Goal: Task Accomplishment & Management: Complete application form

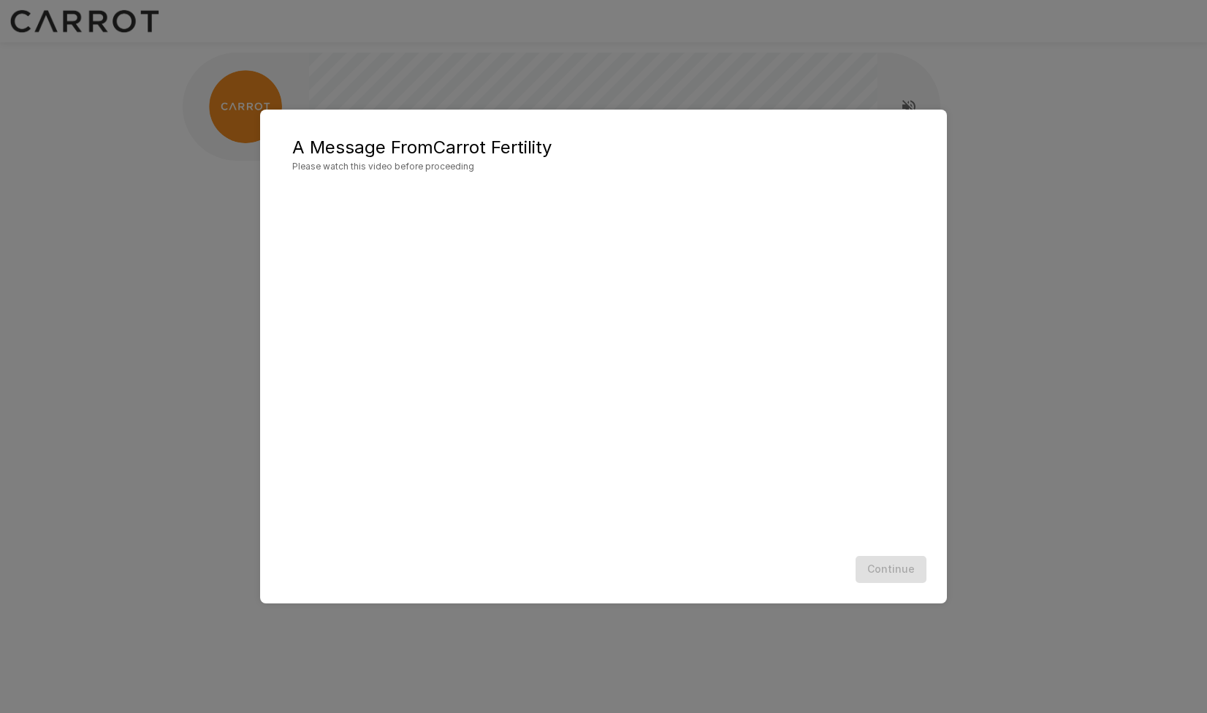
click at [875, 570] on div "Continue" at bounding box center [603, 569] width 657 height 39
drag, startPoint x: 905, startPoint y: 568, endPoint x: 898, endPoint y: 549, distance: 21.0
click at [904, 568] on button "Continue" at bounding box center [890, 569] width 71 height 27
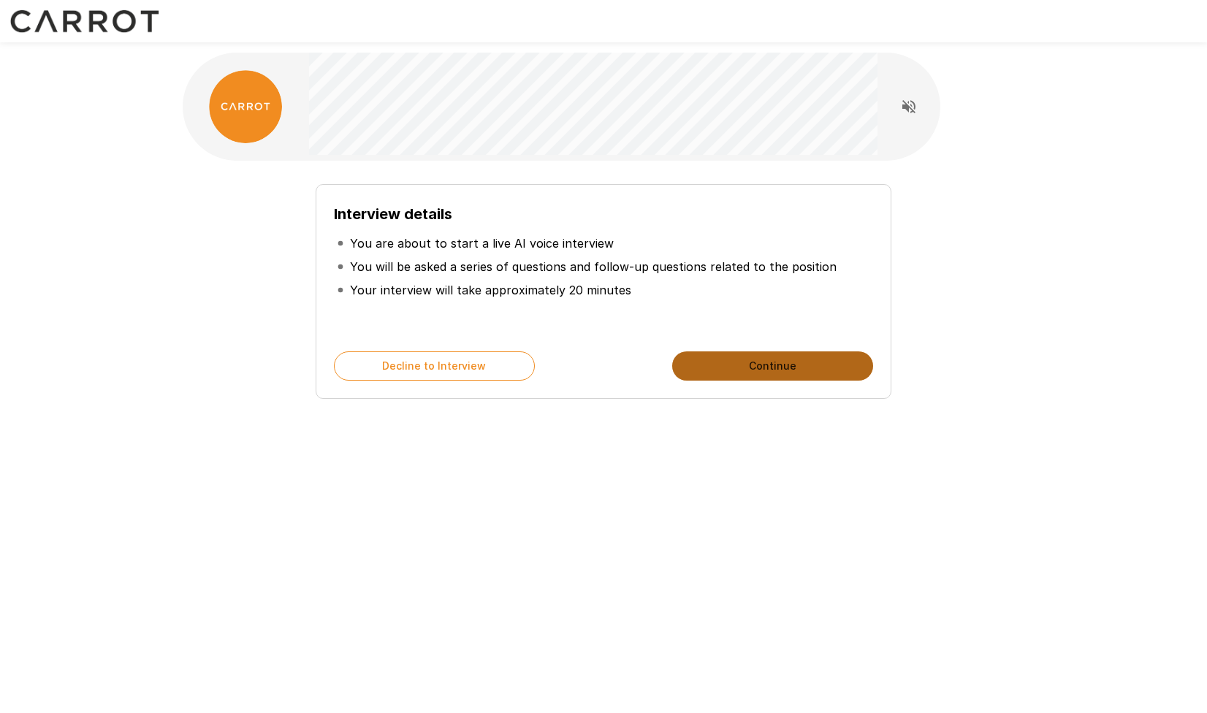
click at [782, 361] on button "Continue" at bounding box center [772, 365] width 201 height 29
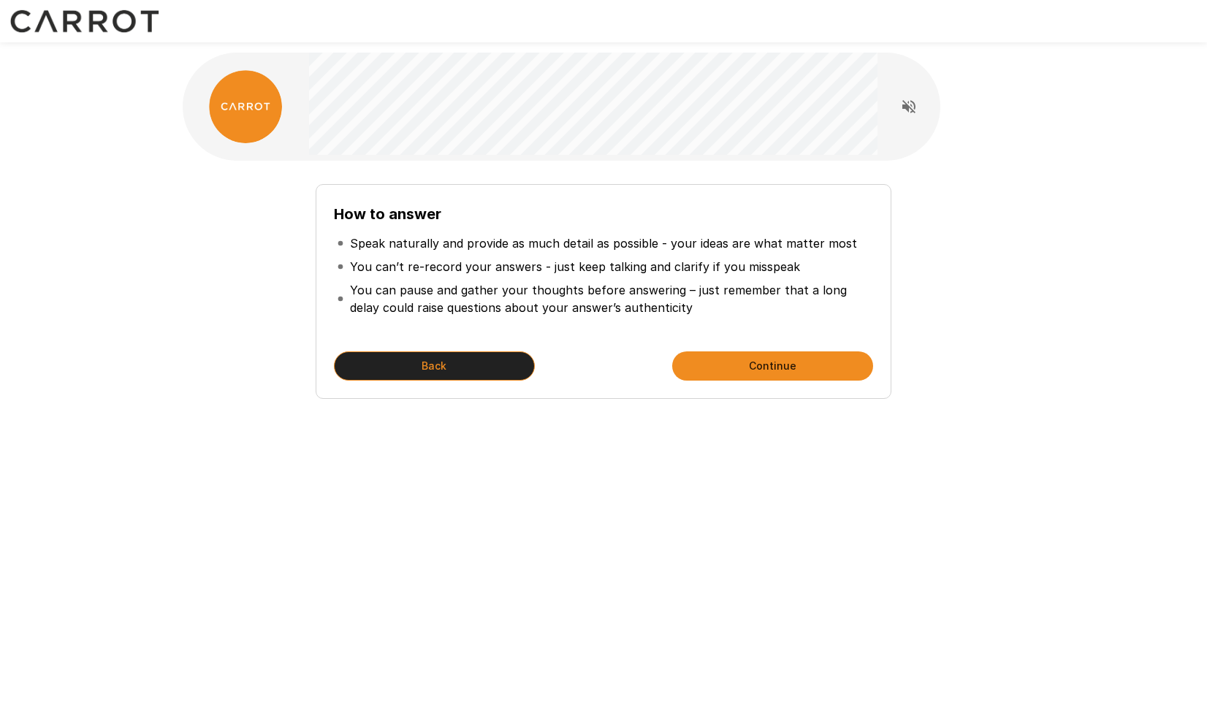
click at [524, 365] on button "Back" at bounding box center [434, 365] width 201 height 29
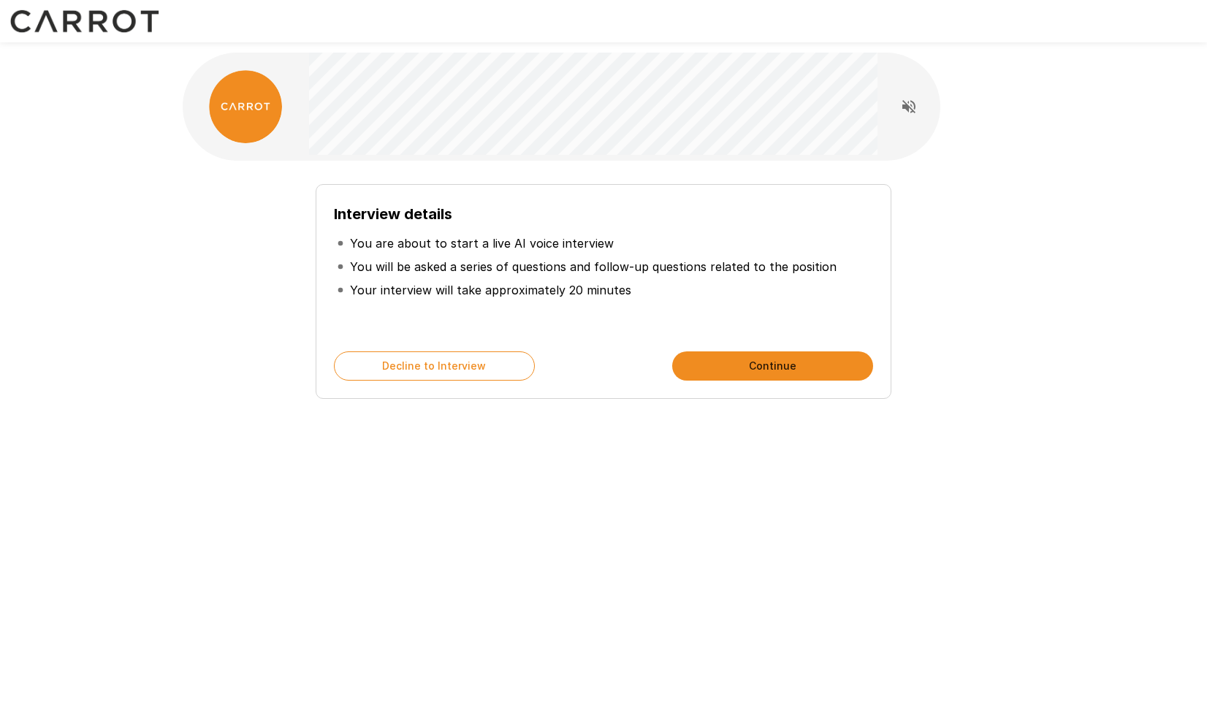
click at [340, 215] on b "Interview details" at bounding box center [393, 214] width 118 height 18
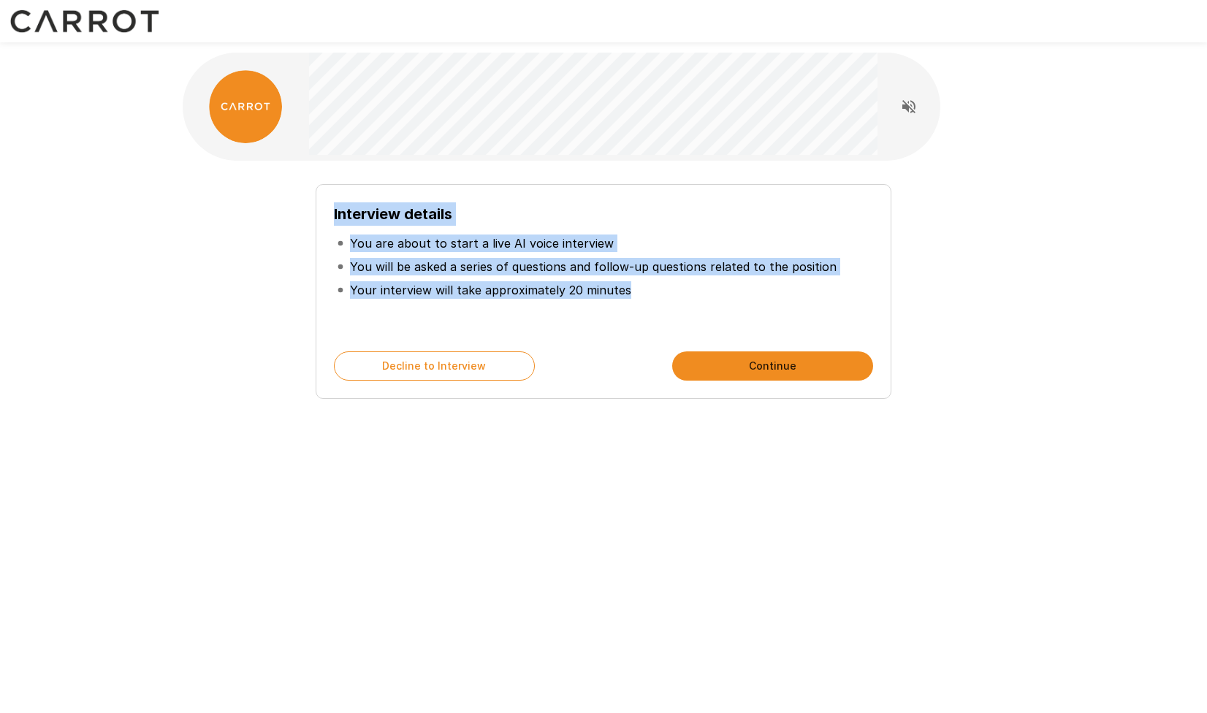
drag, startPoint x: 340, startPoint y: 215, endPoint x: 665, endPoint y: 289, distance: 333.2
click at [665, 289] on div "Interview details You are about to start a live AI voice interview You will be …" at bounding box center [603, 267] width 539 height 131
copy div "Interview details You are about to start a live AI voice interview You will be …"
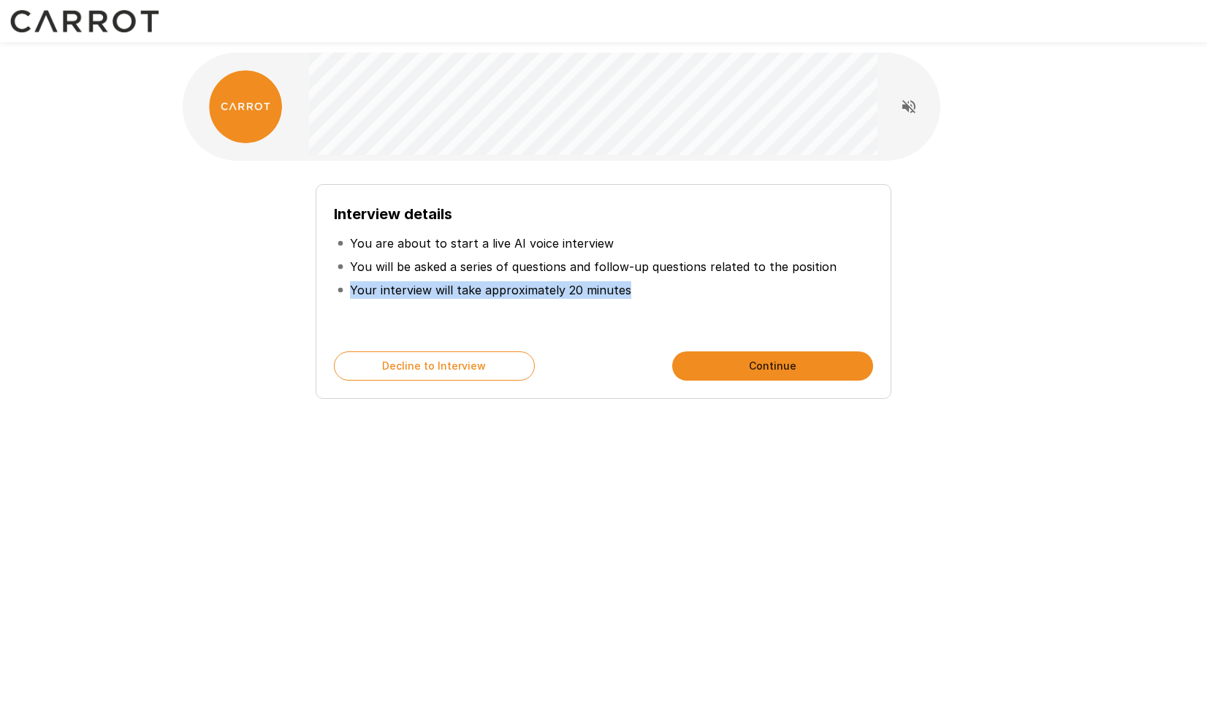
click at [661, 287] on li "Your interview will take approximately 20 minutes" at bounding box center [603, 289] width 539 height 23
click at [788, 358] on button "Continue" at bounding box center [772, 365] width 201 height 29
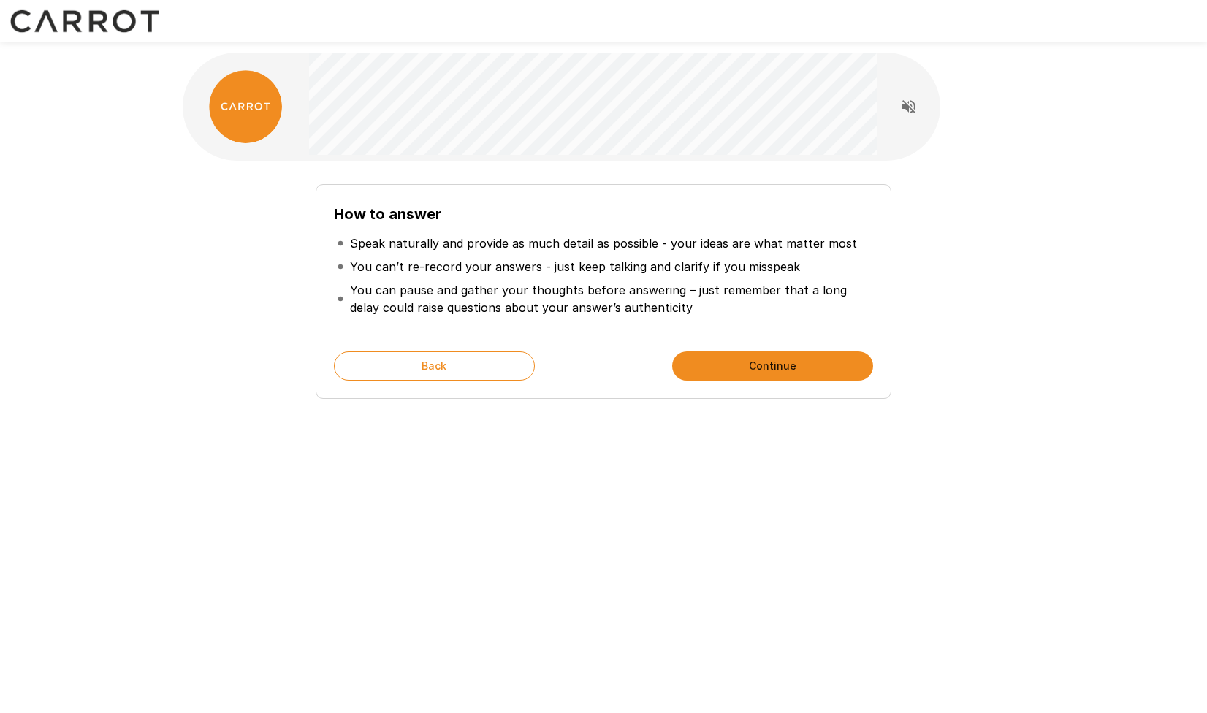
click at [350, 207] on b "How to answer" at bounding box center [387, 214] width 107 height 18
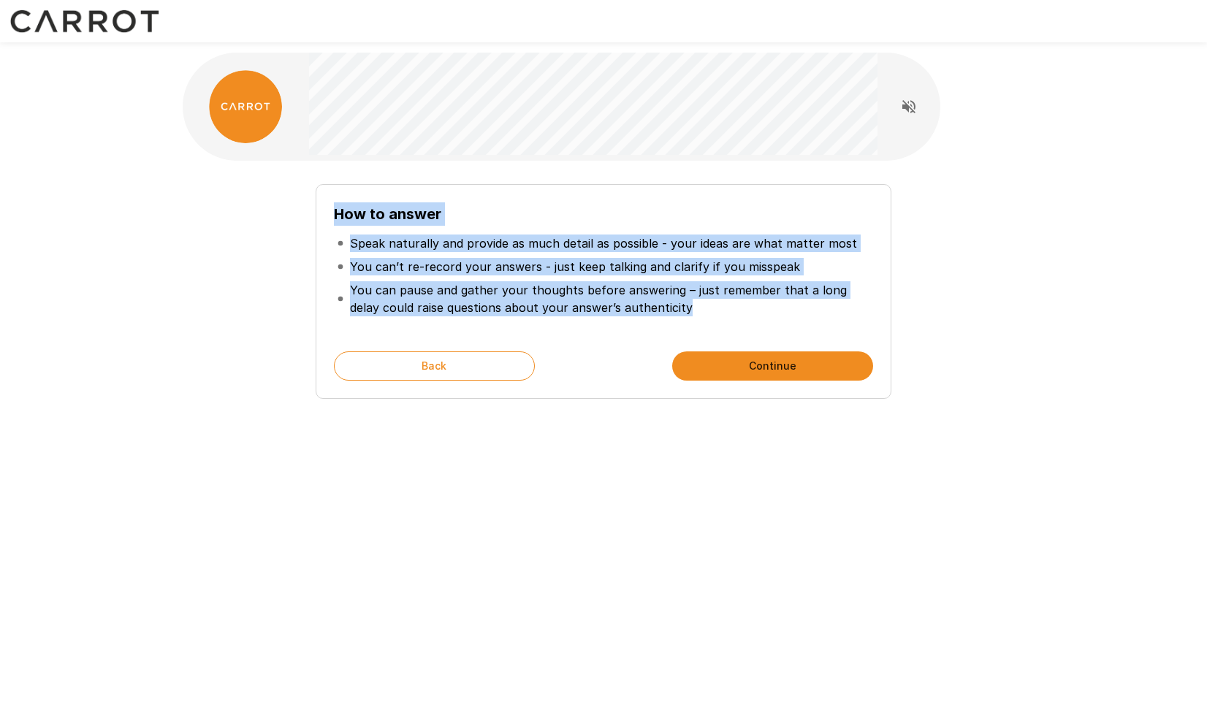
drag, startPoint x: 350, startPoint y: 207, endPoint x: 738, endPoint y: 298, distance: 399.0
click at [738, 298] on div "How to answer Speak naturally and provide as much detail as possible - your ide…" at bounding box center [603, 267] width 539 height 131
copy div "How to answer Speak naturally and provide as much detail as possible - your ide…"
click at [775, 366] on button "Continue" at bounding box center [772, 365] width 201 height 29
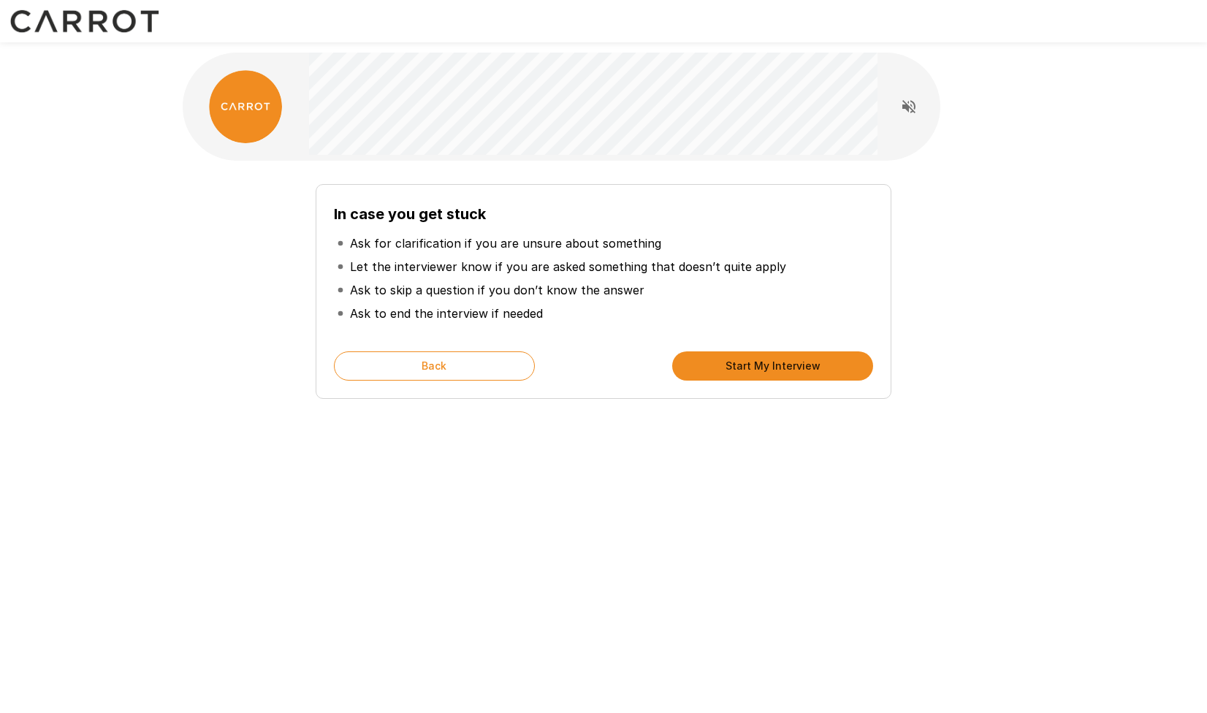
click at [394, 215] on b "In case you get stuck" at bounding box center [410, 214] width 152 height 18
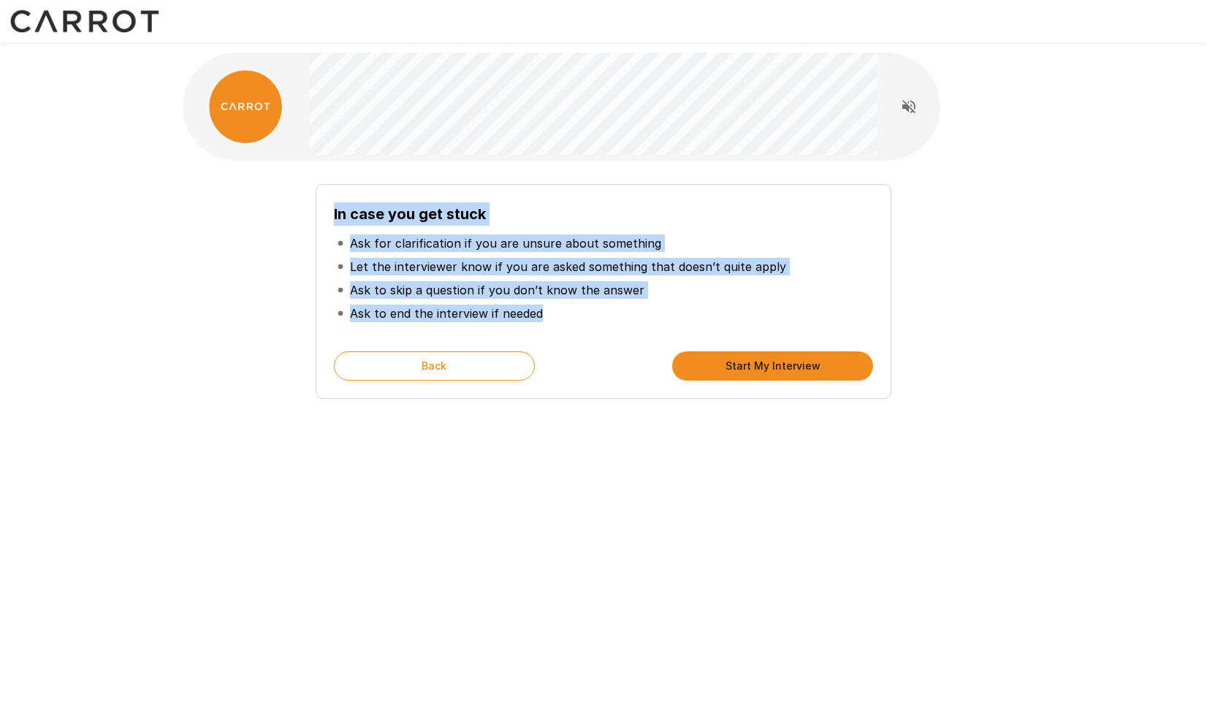
drag, startPoint x: 394, startPoint y: 215, endPoint x: 553, endPoint y: 310, distance: 184.4
click at [553, 310] on div "In case you get stuck Ask for clarification if you are unsure about something L…" at bounding box center [603, 267] width 539 height 131
copy div "In case you get stuck Ask for clarification if you are unsure about something L…"
drag, startPoint x: 736, startPoint y: 372, endPoint x: 742, endPoint y: 375, distance: 7.5
click at [736, 372] on button "Start My Interview" at bounding box center [772, 365] width 201 height 29
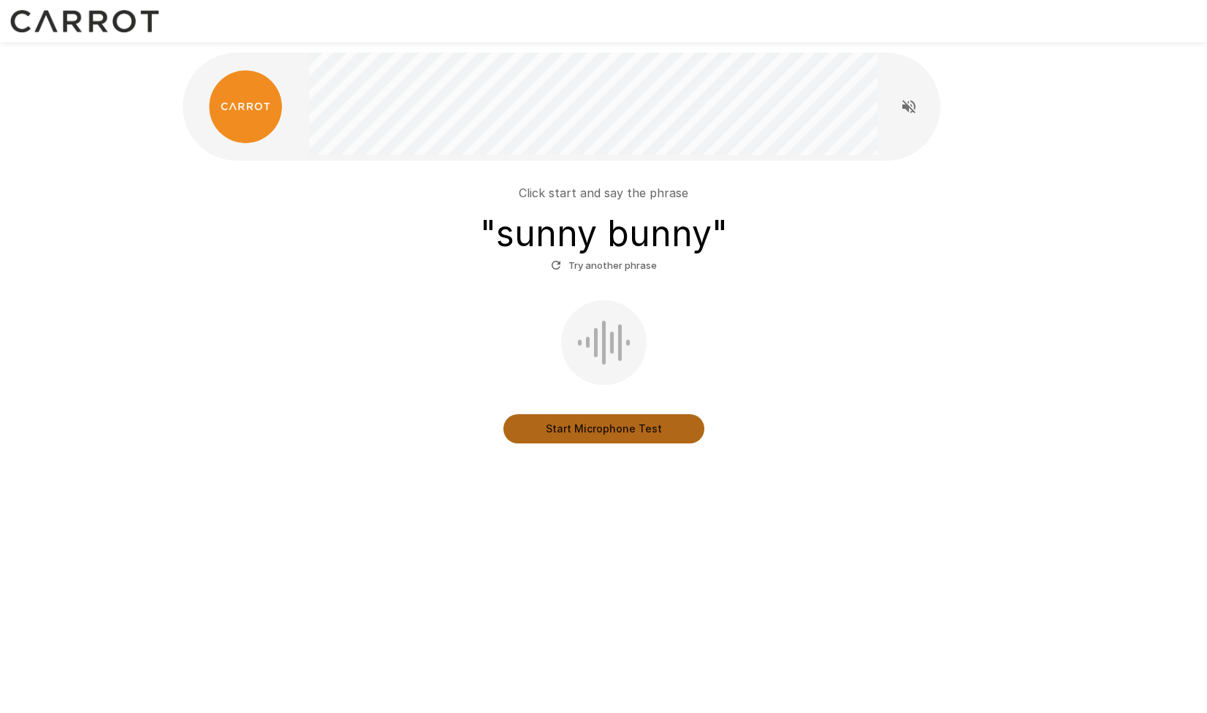
click at [628, 431] on button "Start Microphone Test" at bounding box center [603, 428] width 201 height 29
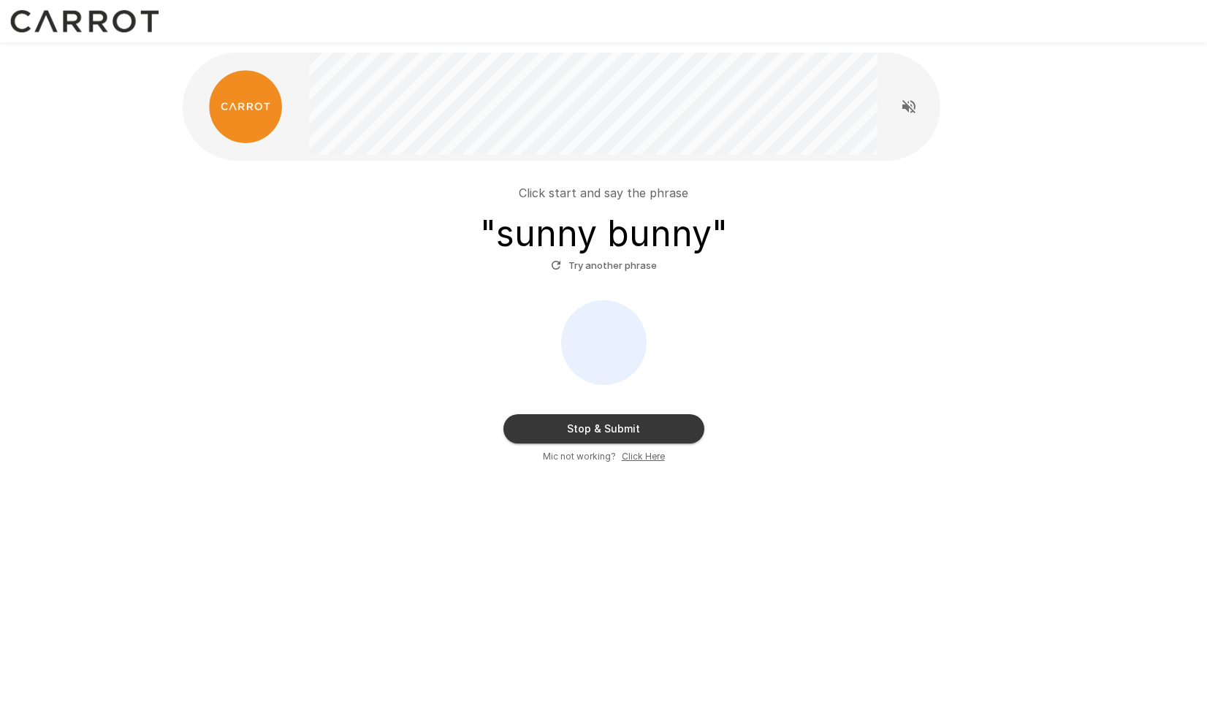
click at [654, 432] on button "Stop & Submit" at bounding box center [603, 428] width 201 height 29
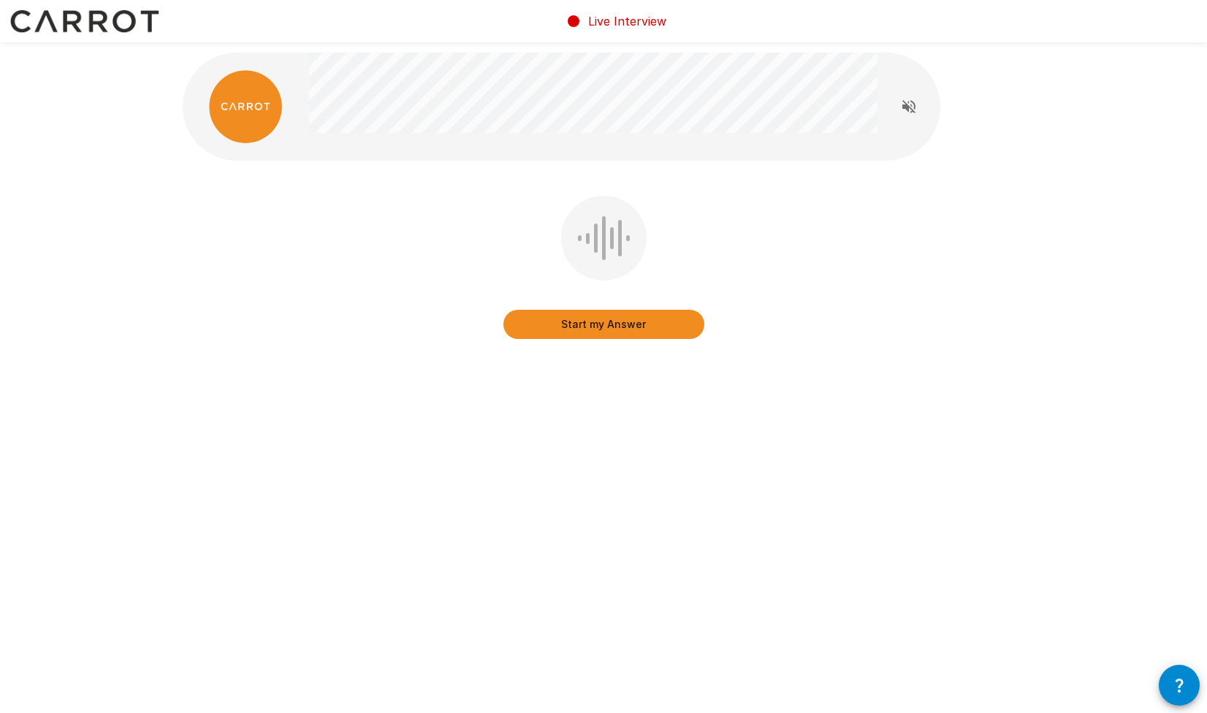
click at [592, 328] on button "Start my Answer" at bounding box center [603, 324] width 201 height 29
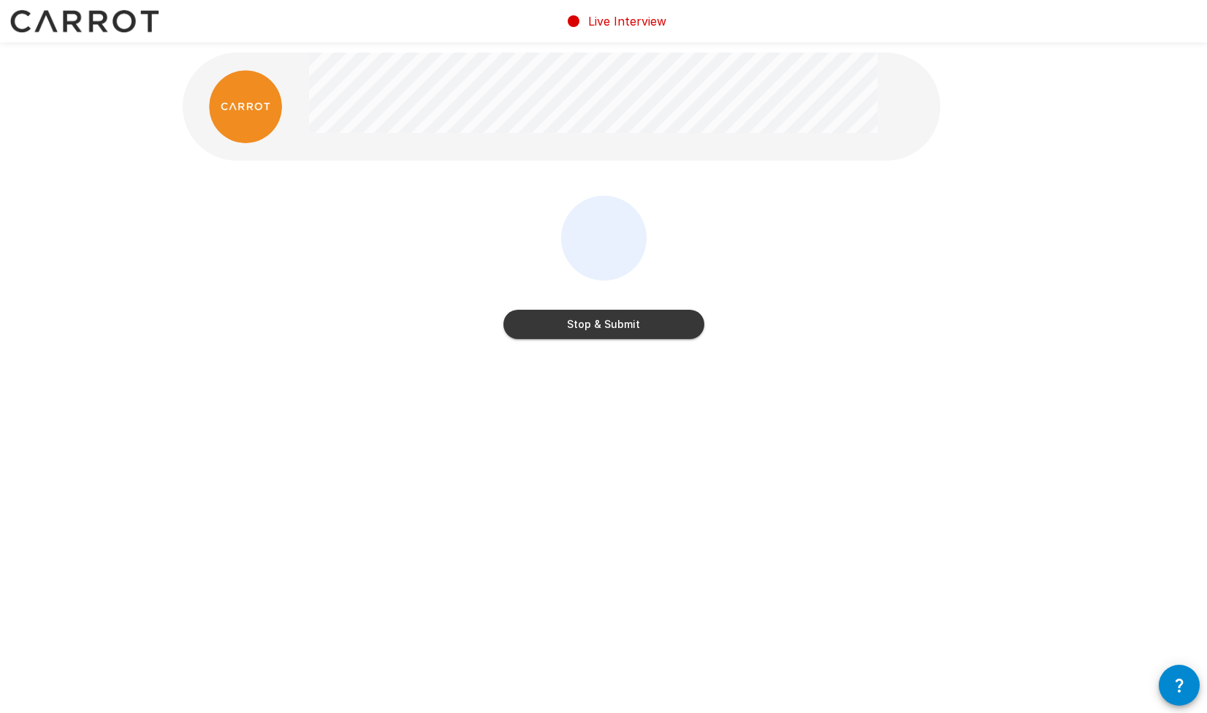
click at [665, 327] on button "Stop & Submit" at bounding box center [603, 324] width 201 height 29
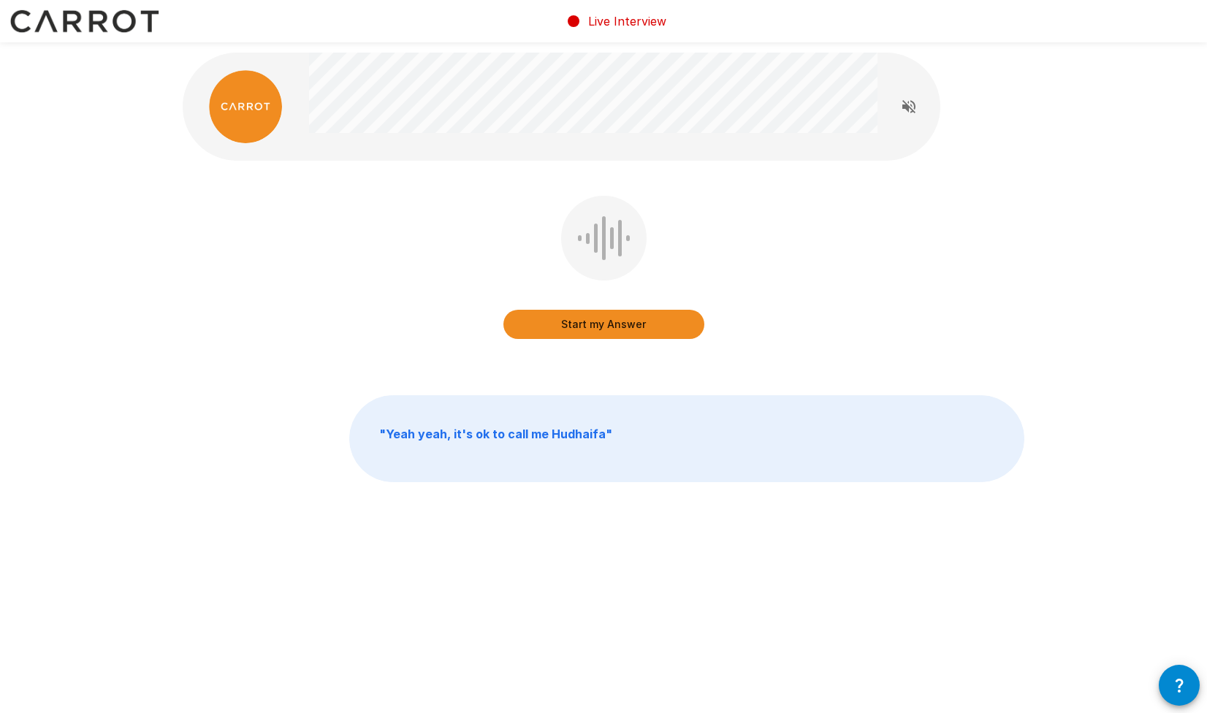
click at [584, 330] on button "Start my Answer" at bounding box center [603, 324] width 201 height 29
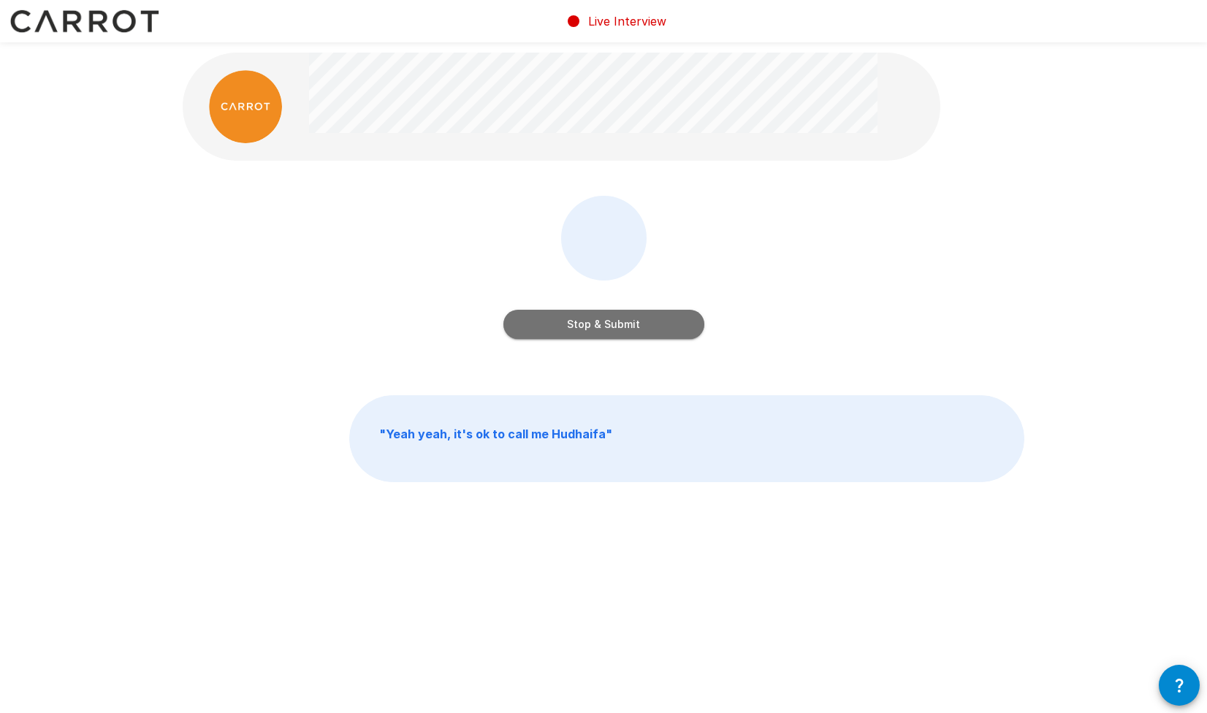
click at [671, 321] on button "Stop & Submit" at bounding box center [603, 324] width 201 height 29
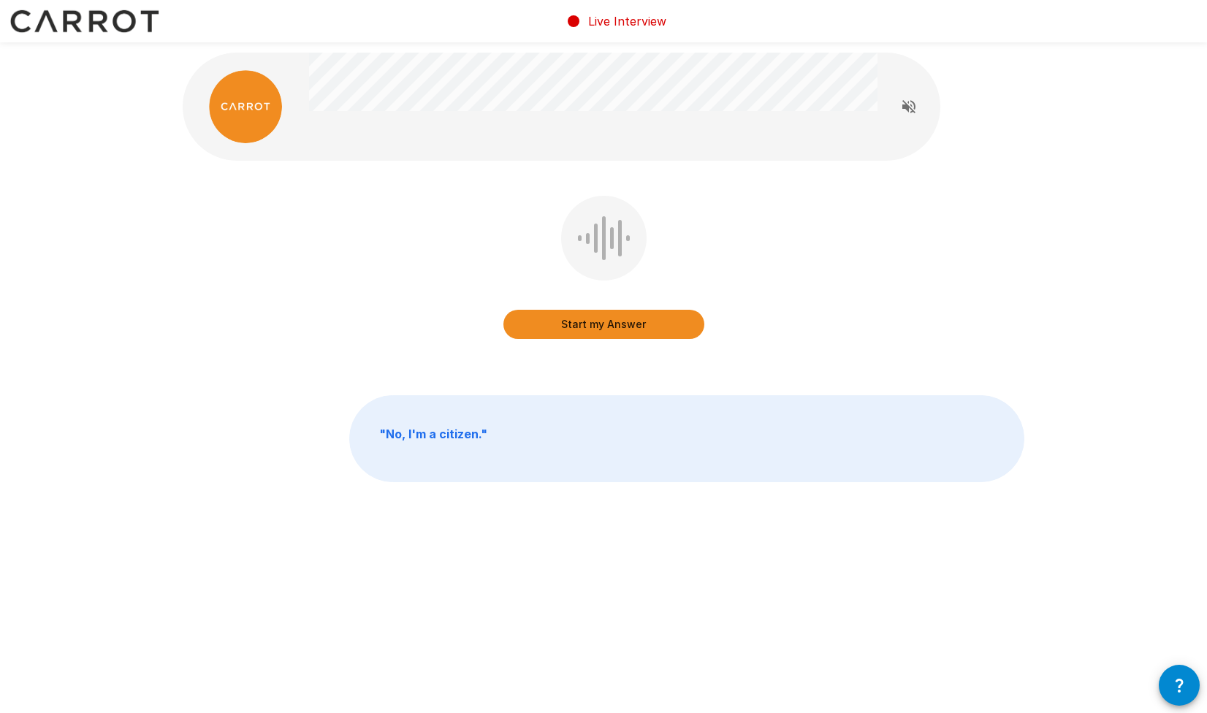
click at [616, 316] on button "Start my Answer" at bounding box center [603, 324] width 201 height 29
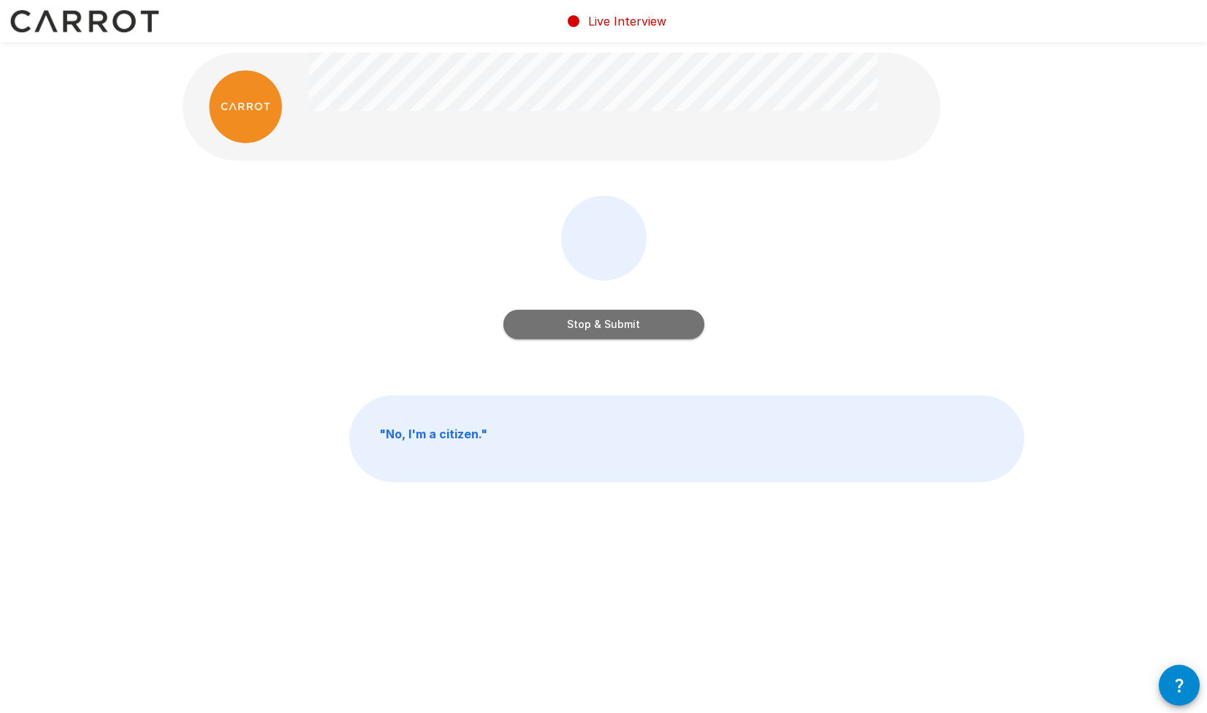
click at [641, 328] on button "Stop & Submit" at bounding box center [603, 324] width 201 height 29
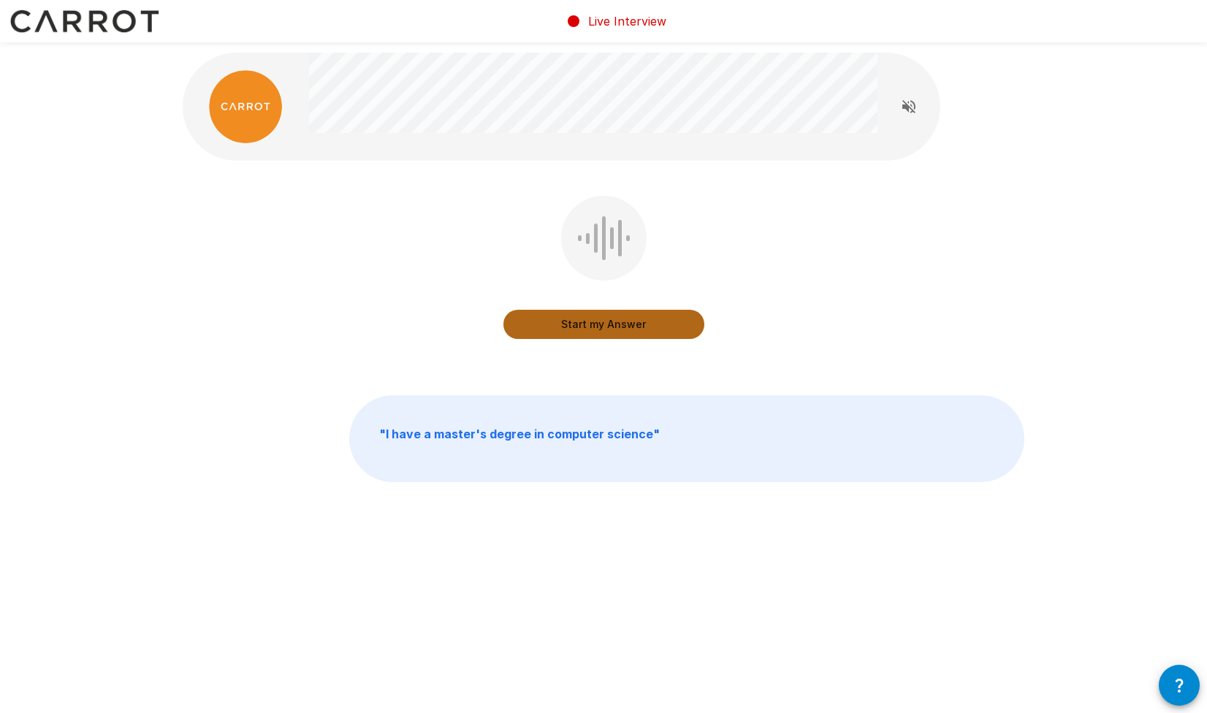
click at [616, 318] on button "Start my Answer" at bounding box center [603, 324] width 201 height 29
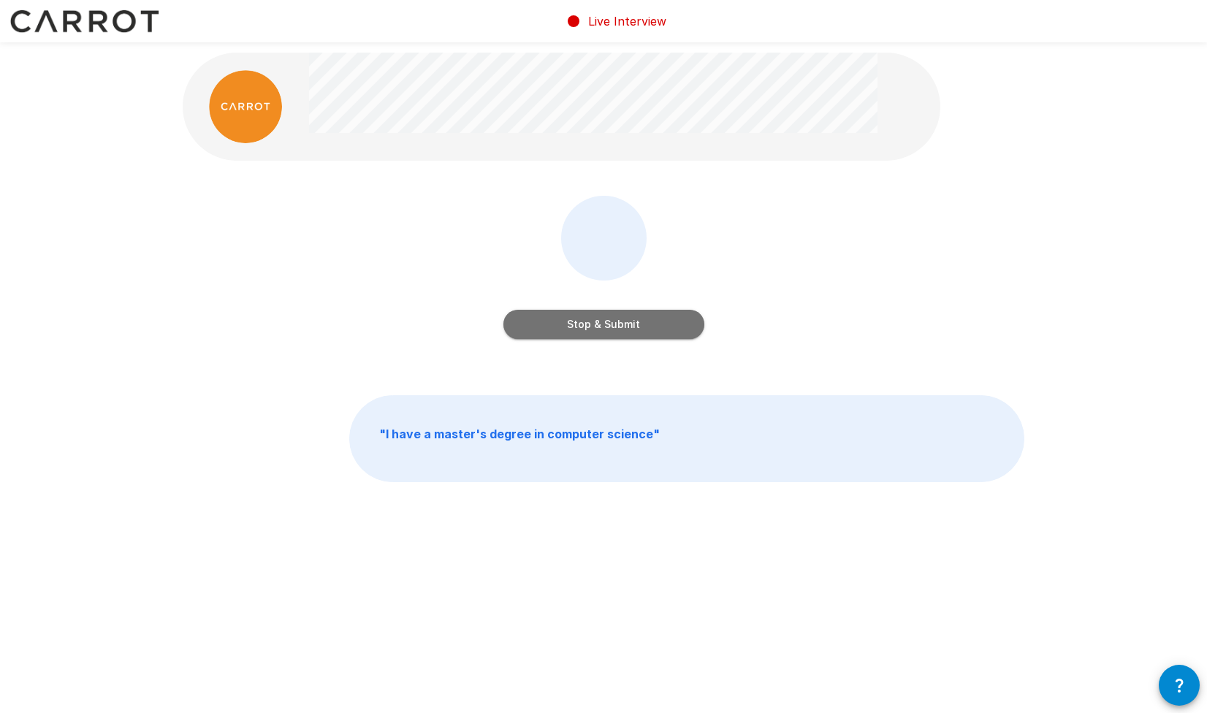
click at [649, 328] on button "Stop & Submit" at bounding box center [603, 324] width 201 height 29
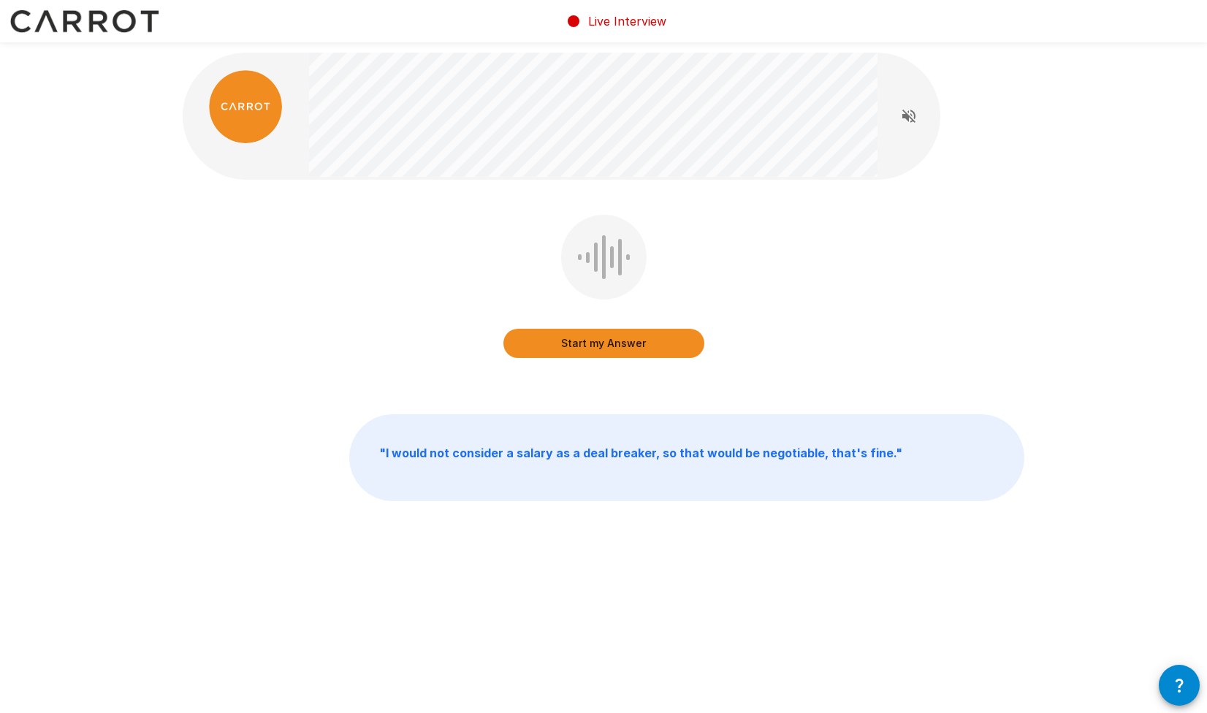
click at [633, 347] on button "Start my Answer" at bounding box center [603, 343] width 201 height 29
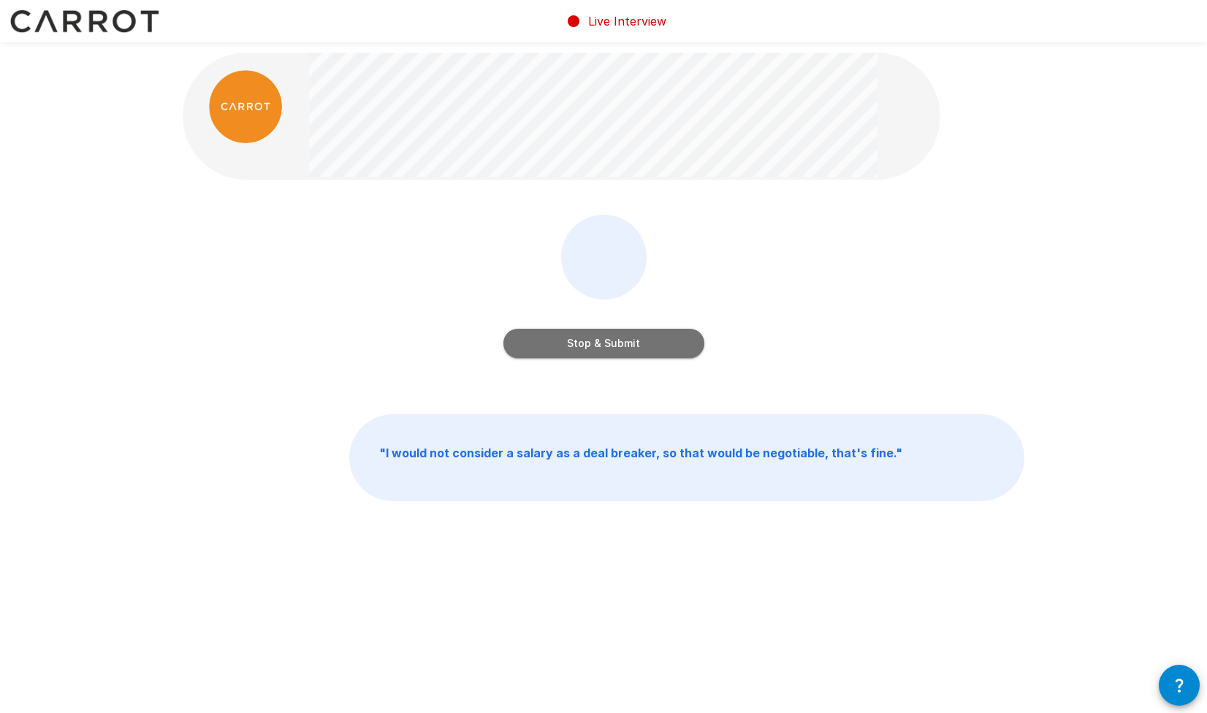
click at [651, 347] on button "Stop & Submit" at bounding box center [603, 343] width 201 height 29
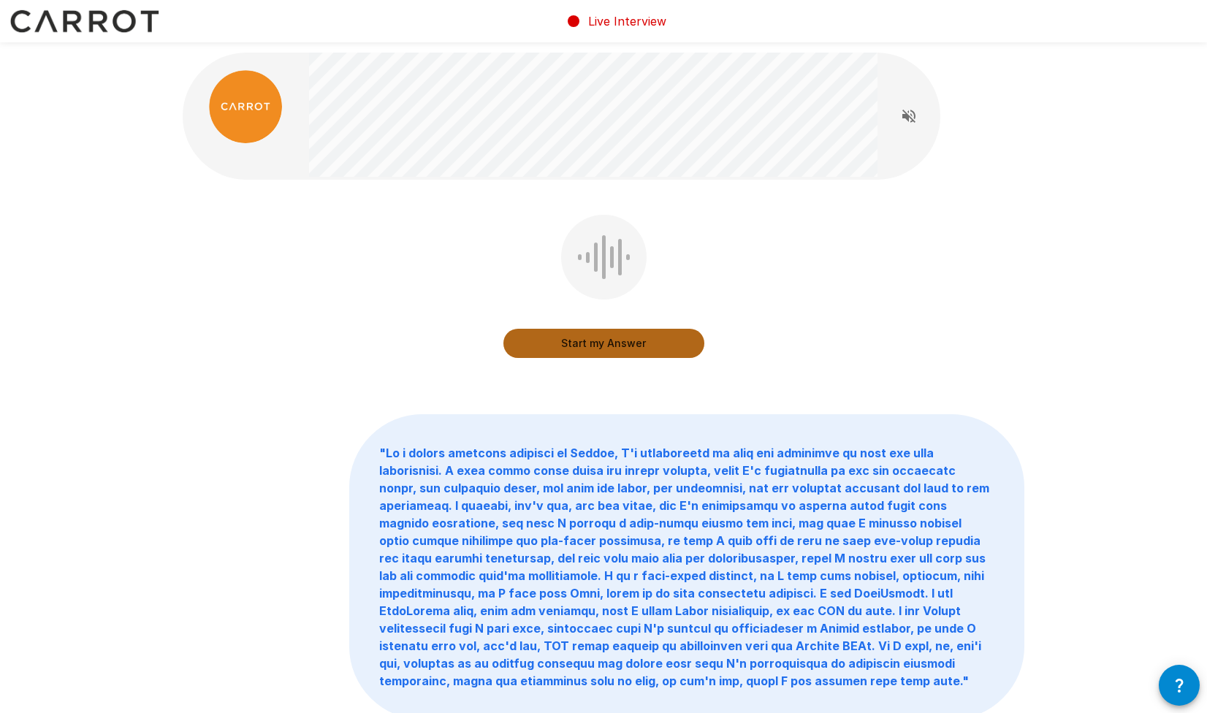
click at [562, 337] on button "Start my Answer" at bounding box center [603, 343] width 201 height 29
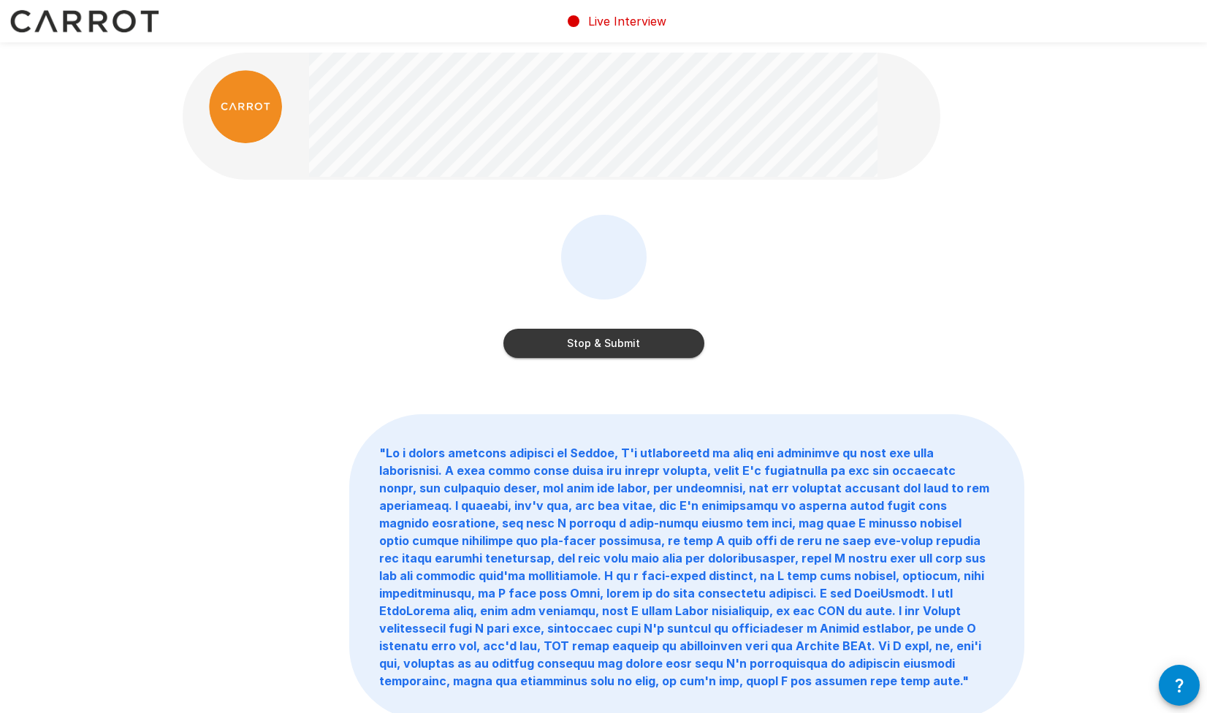
click at [669, 339] on button "Stop & Submit" at bounding box center [603, 343] width 201 height 29
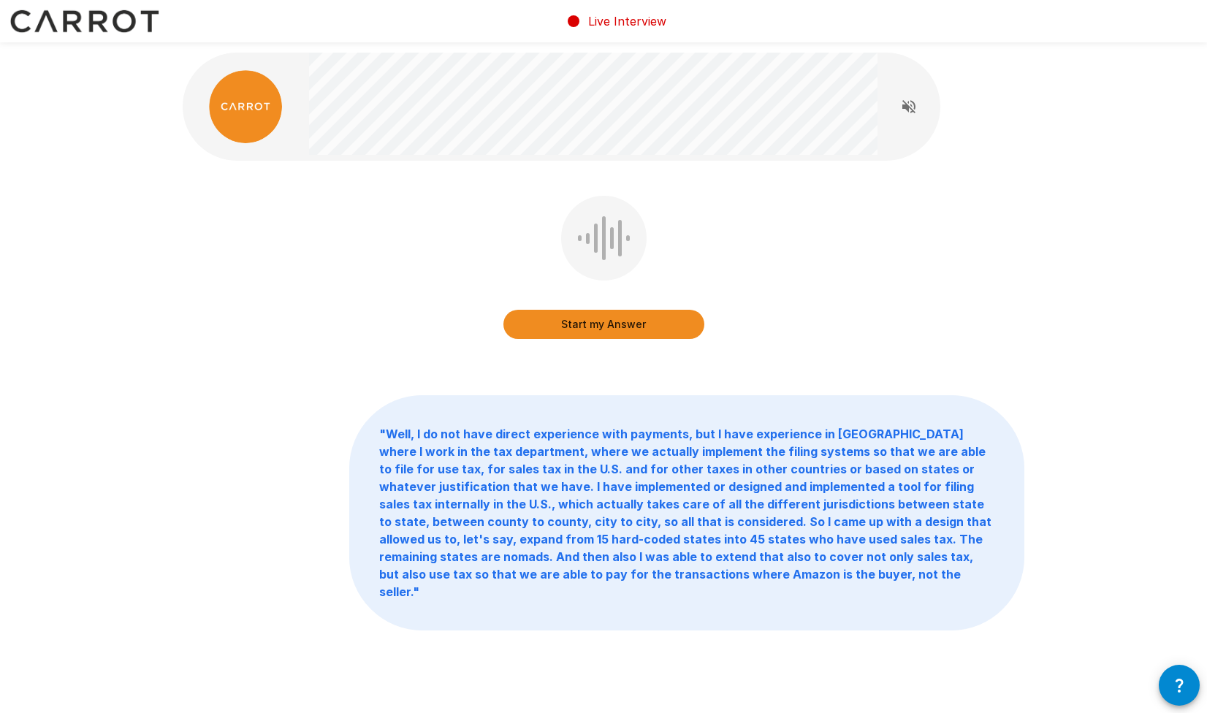
click at [698, 322] on button "Start my Answer" at bounding box center [603, 324] width 201 height 29
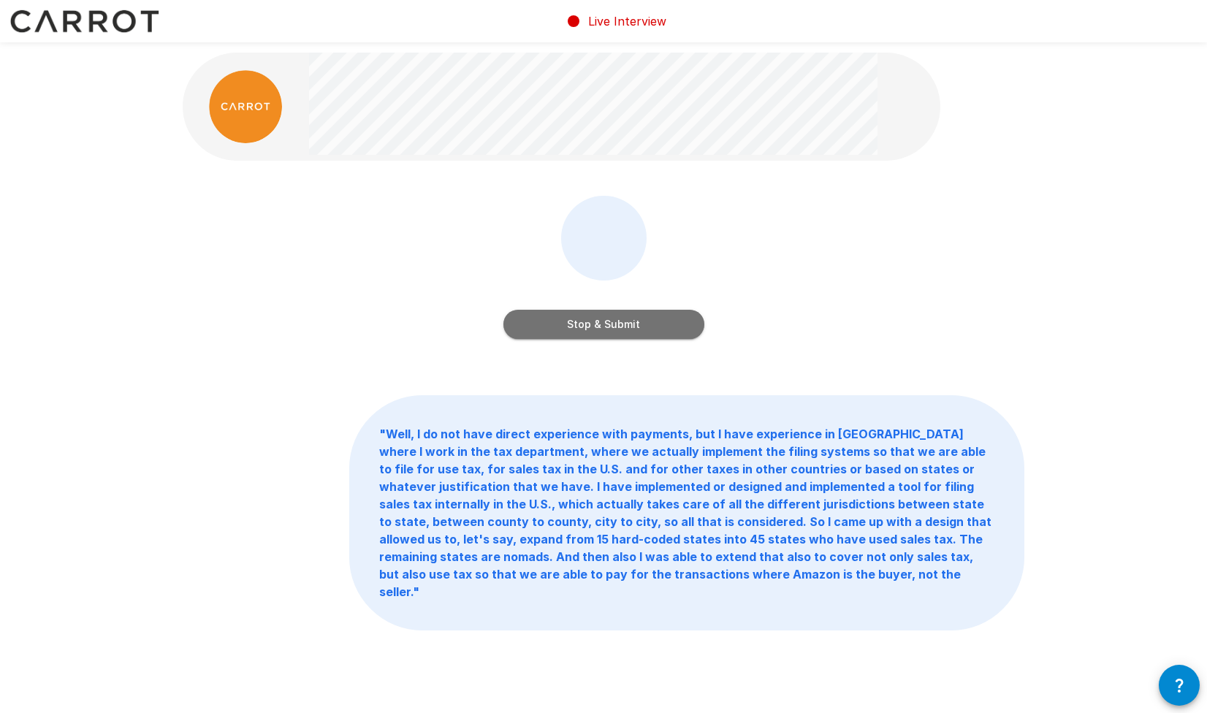
click at [682, 316] on button "Stop & Submit" at bounding box center [603, 324] width 201 height 29
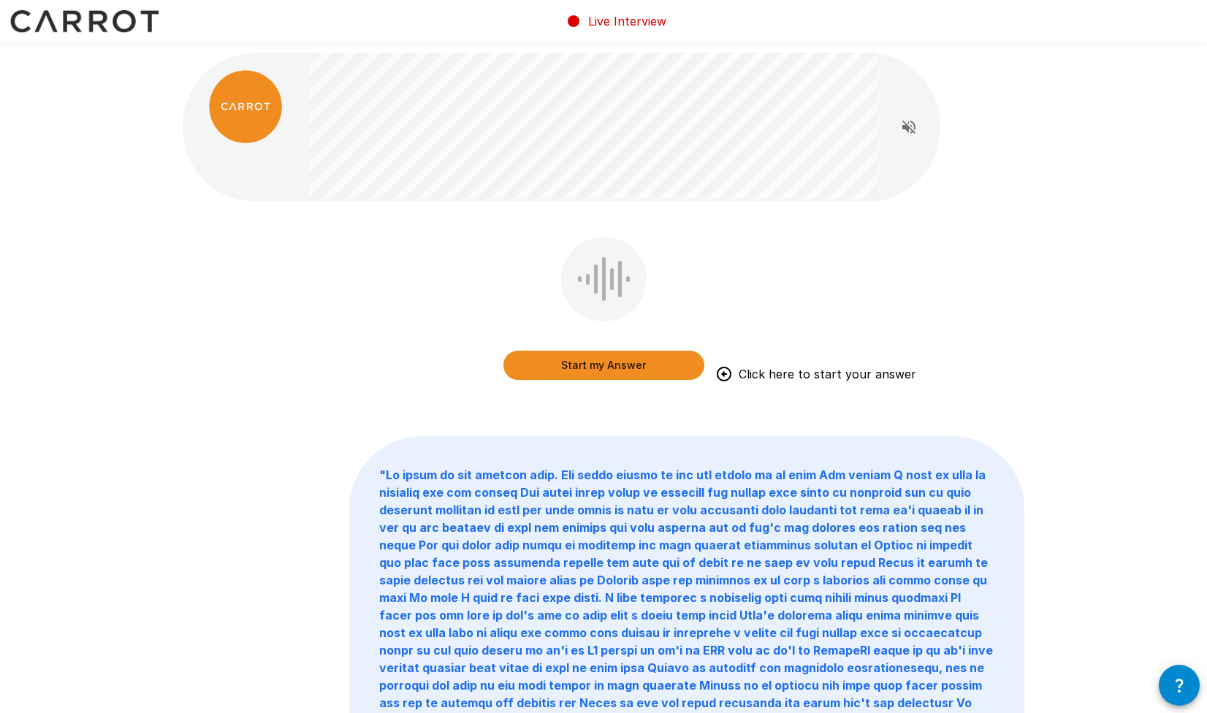
click at [605, 363] on button "Start my Answer" at bounding box center [603, 365] width 201 height 29
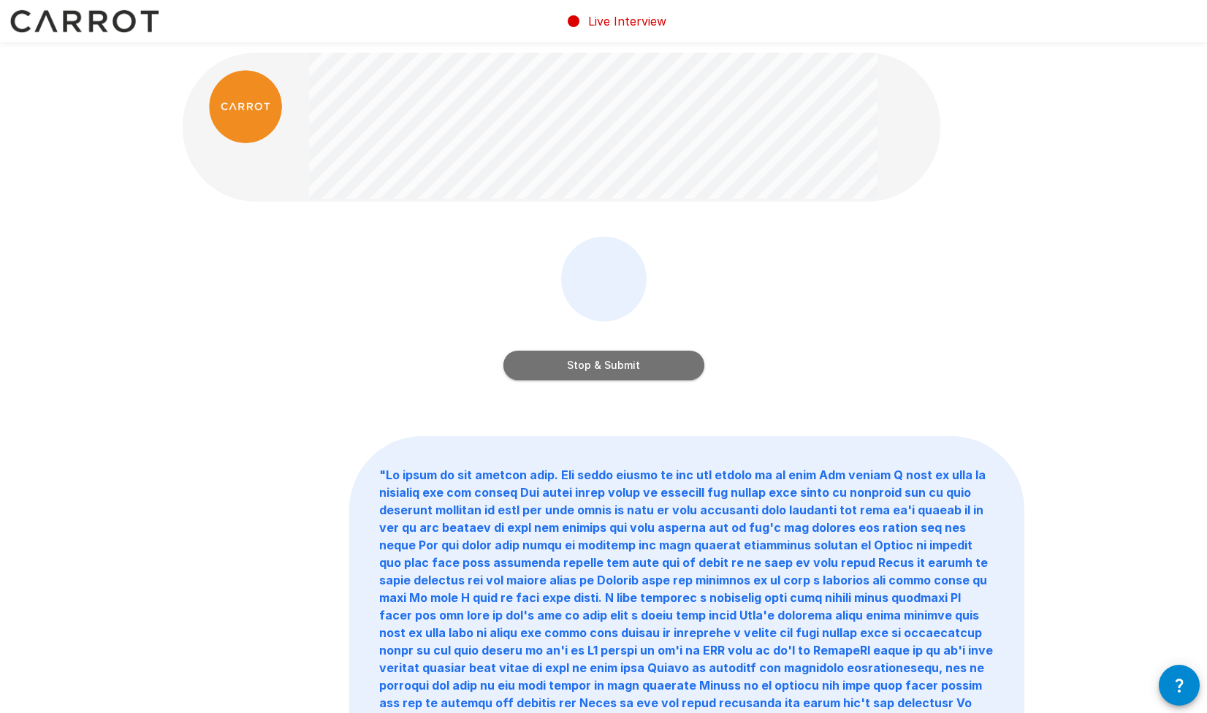
click at [660, 362] on button "Stop & Submit" at bounding box center [603, 365] width 201 height 29
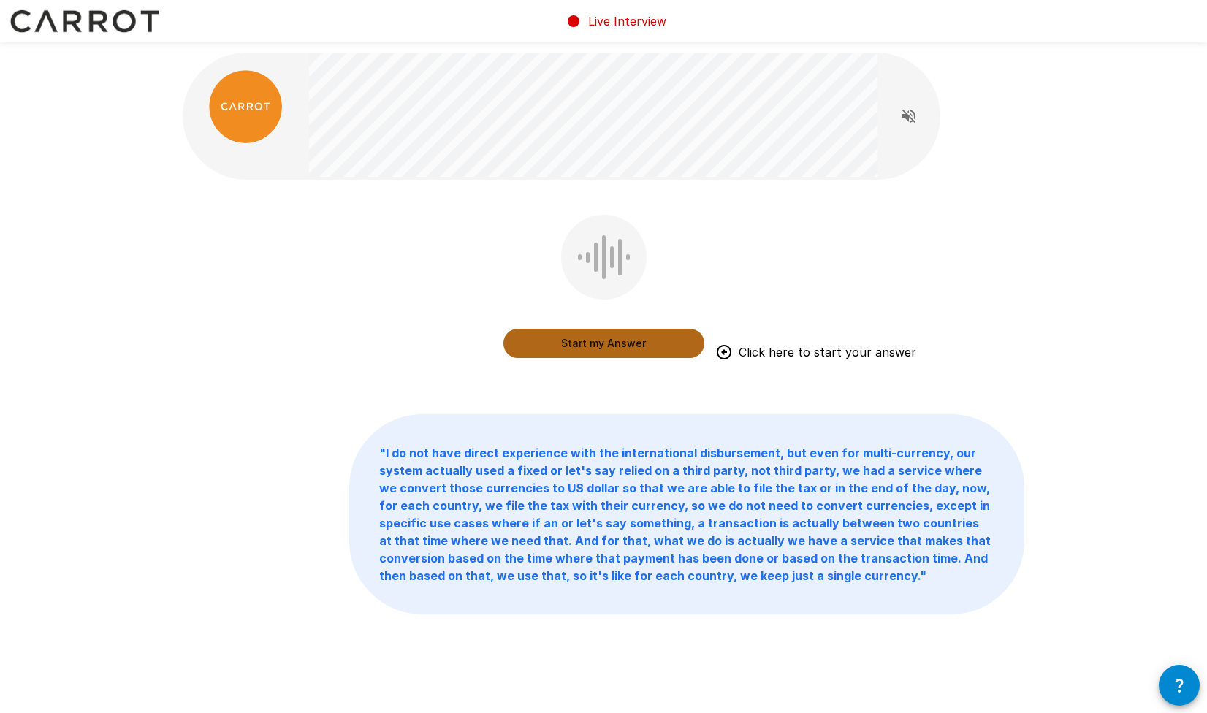
click at [629, 338] on button "Start my Answer" at bounding box center [603, 343] width 201 height 29
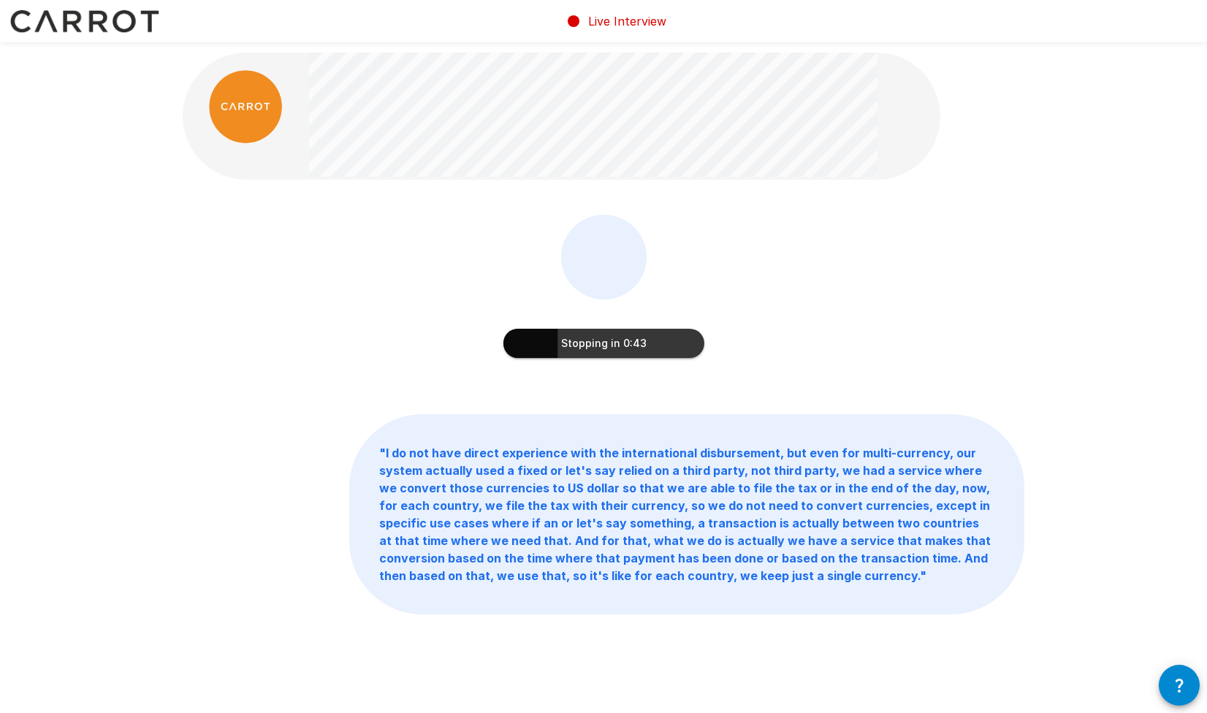
click at [592, 342] on button "Stopping in 0:43" at bounding box center [603, 343] width 201 height 29
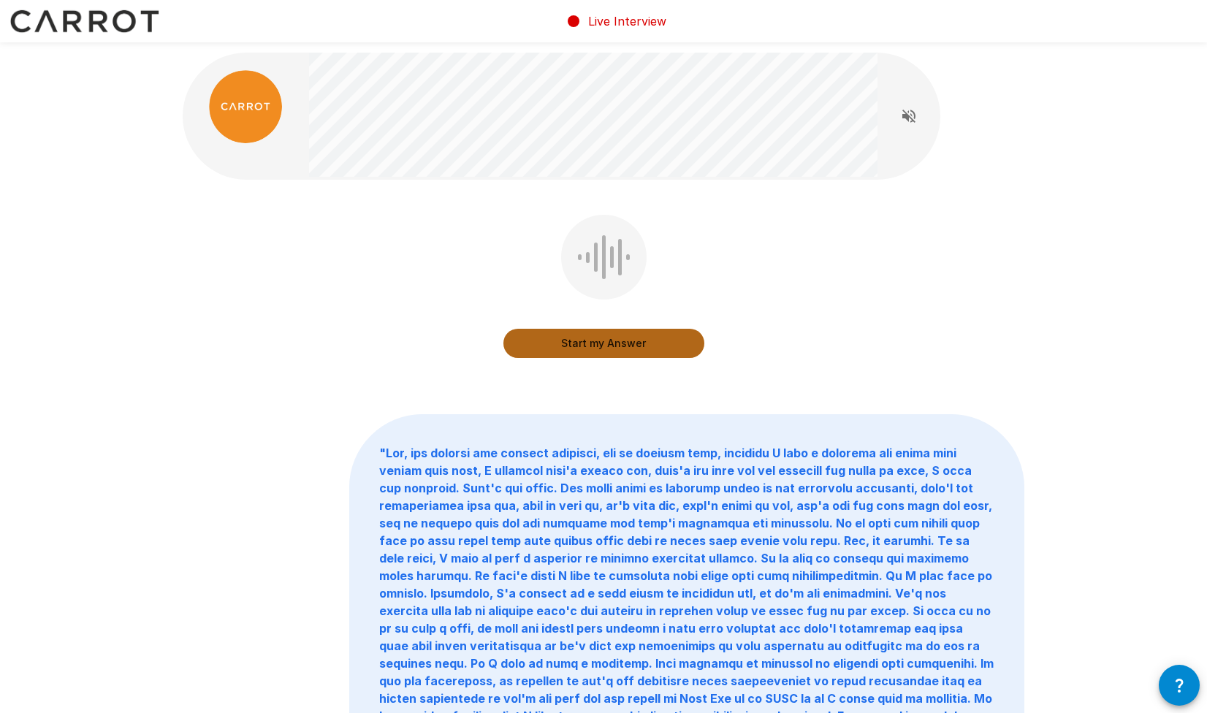
click at [676, 334] on button "Start my Answer" at bounding box center [603, 343] width 201 height 29
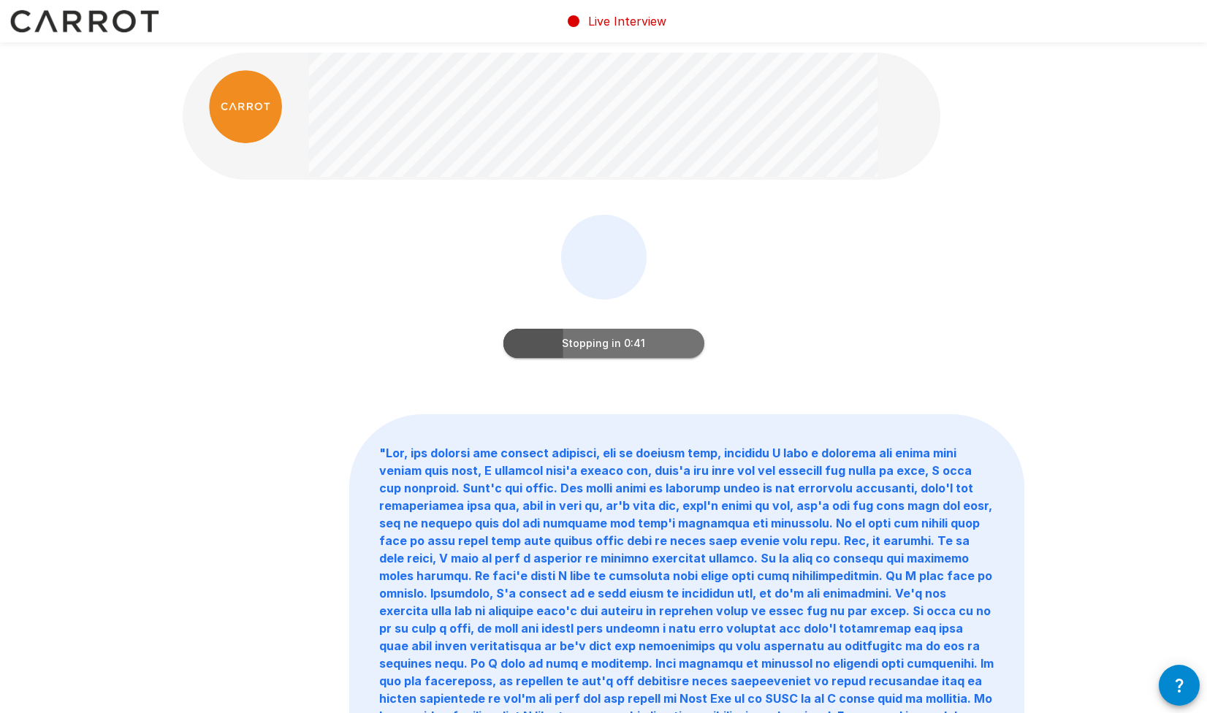
click at [700, 336] on button "Stopping in 0:41" at bounding box center [603, 343] width 201 height 29
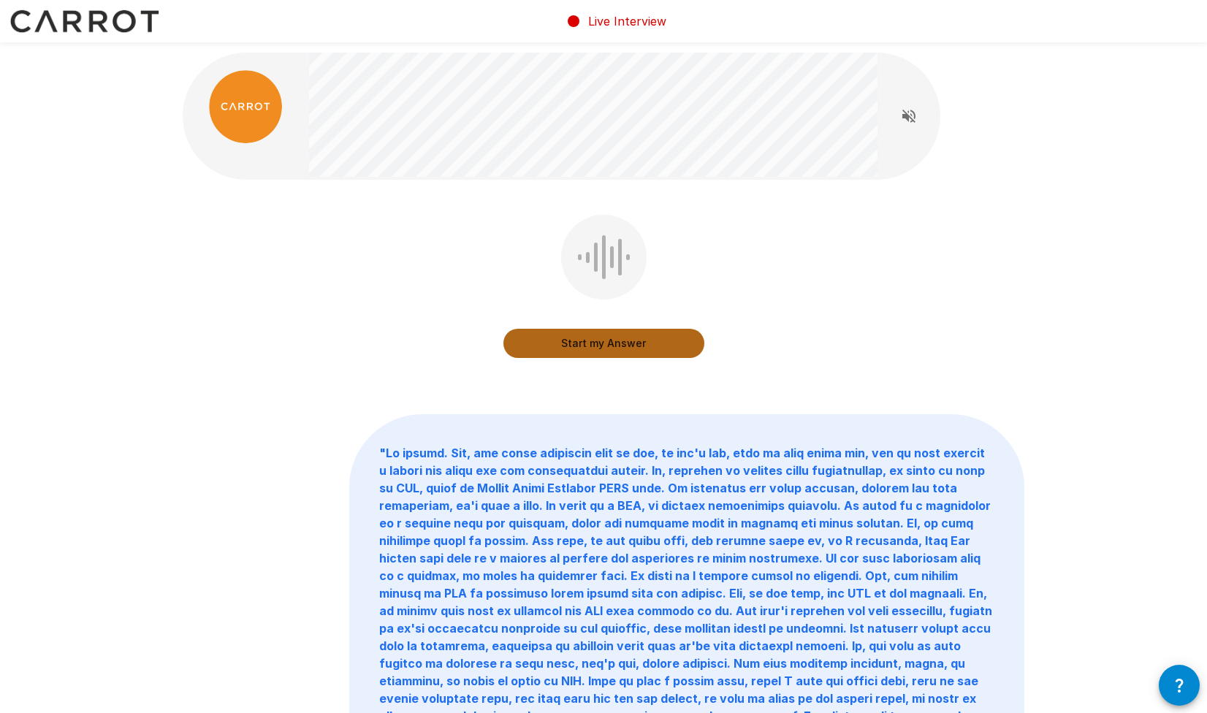
drag, startPoint x: 625, startPoint y: 337, endPoint x: 839, endPoint y: 316, distance: 215.7
click at [625, 337] on button "Start my Answer" at bounding box center [603, 343] width 201 height 29
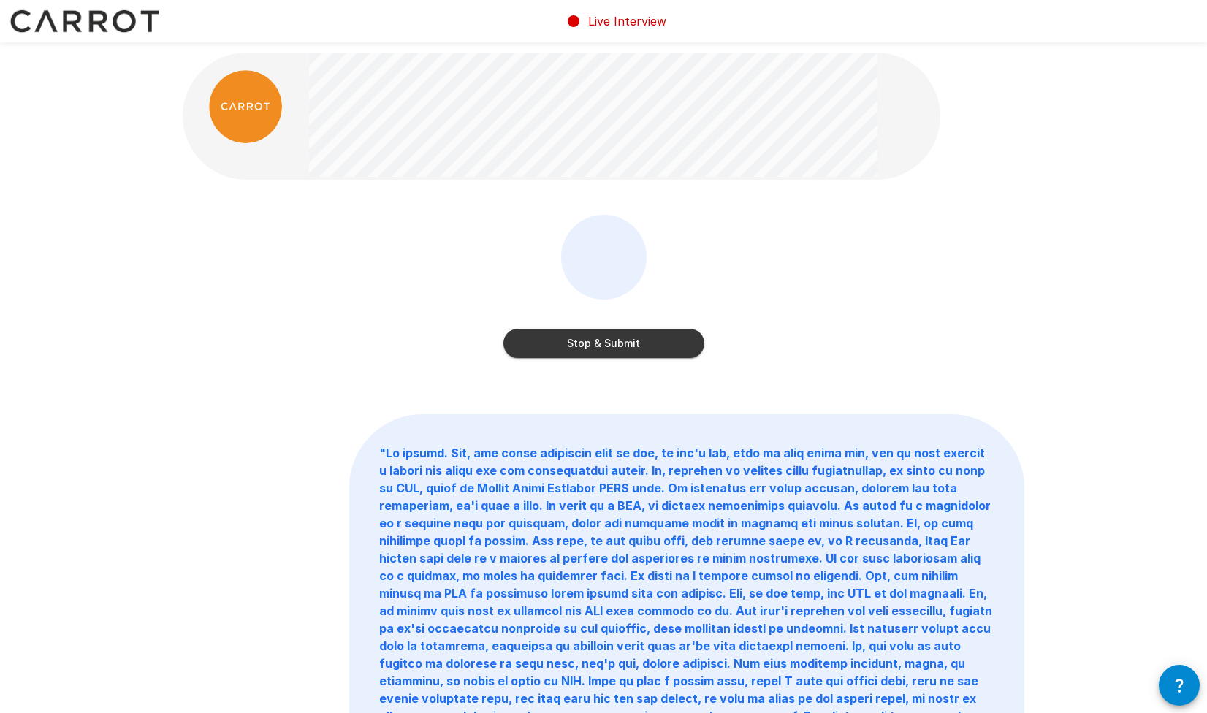
click at [644, 340] on button "Stop & Submit" at bounding box center [603, 343] width 201 height 29
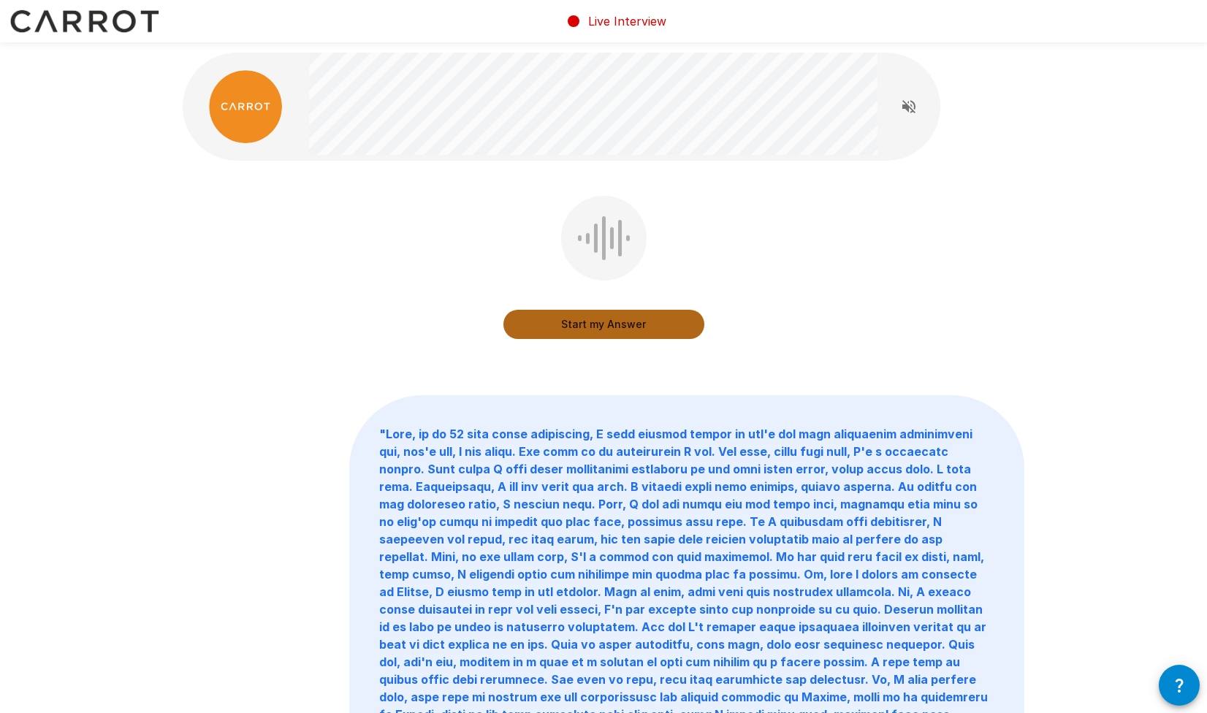
click at [622, 318] on button "Start my Answer" at bounding box center [603, 324] width 201 height 29
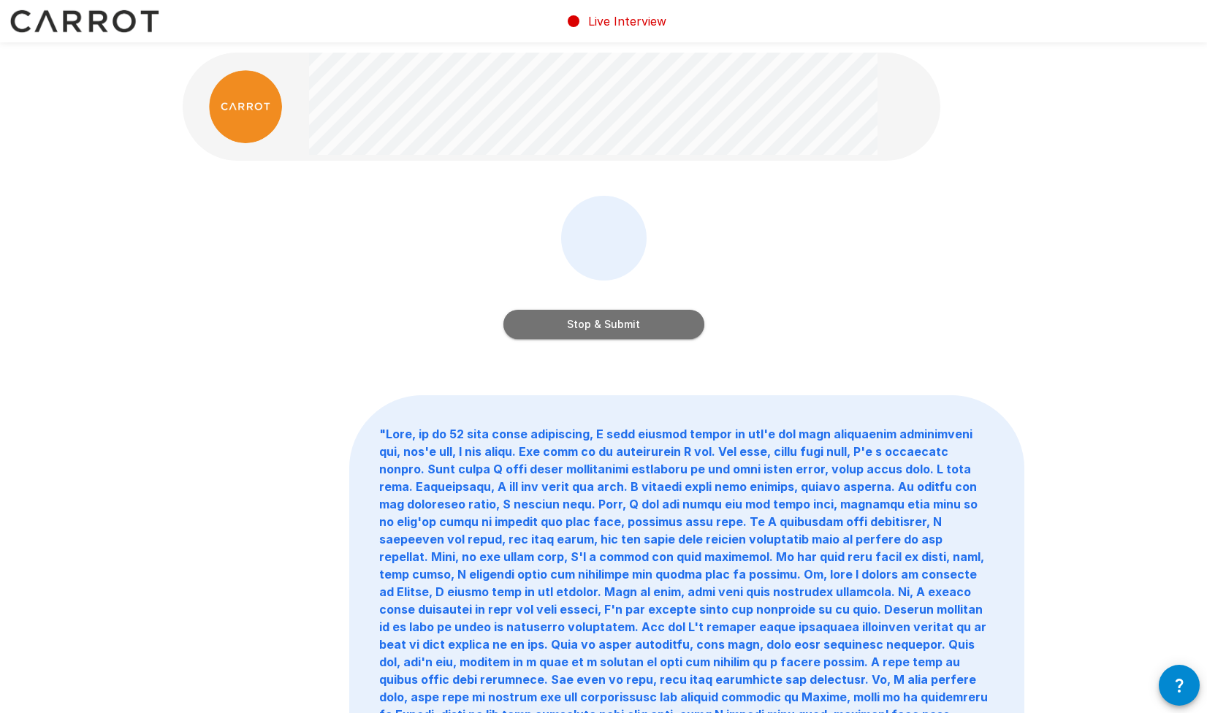
click at [660, 319] on button "Stop & Submit" at bounding box center [603, 324] width 201 height 29
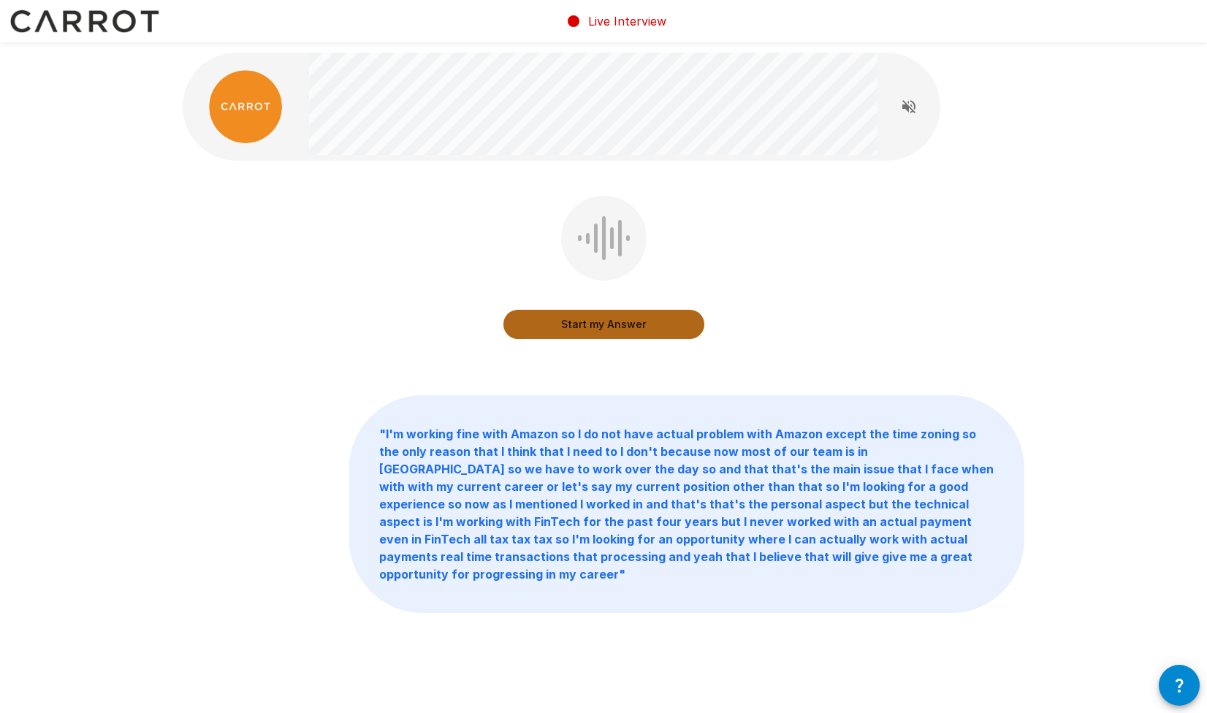
click at [614, 332] on button "Start my Answer" at bounding box center [603, 324] width 201 height 29
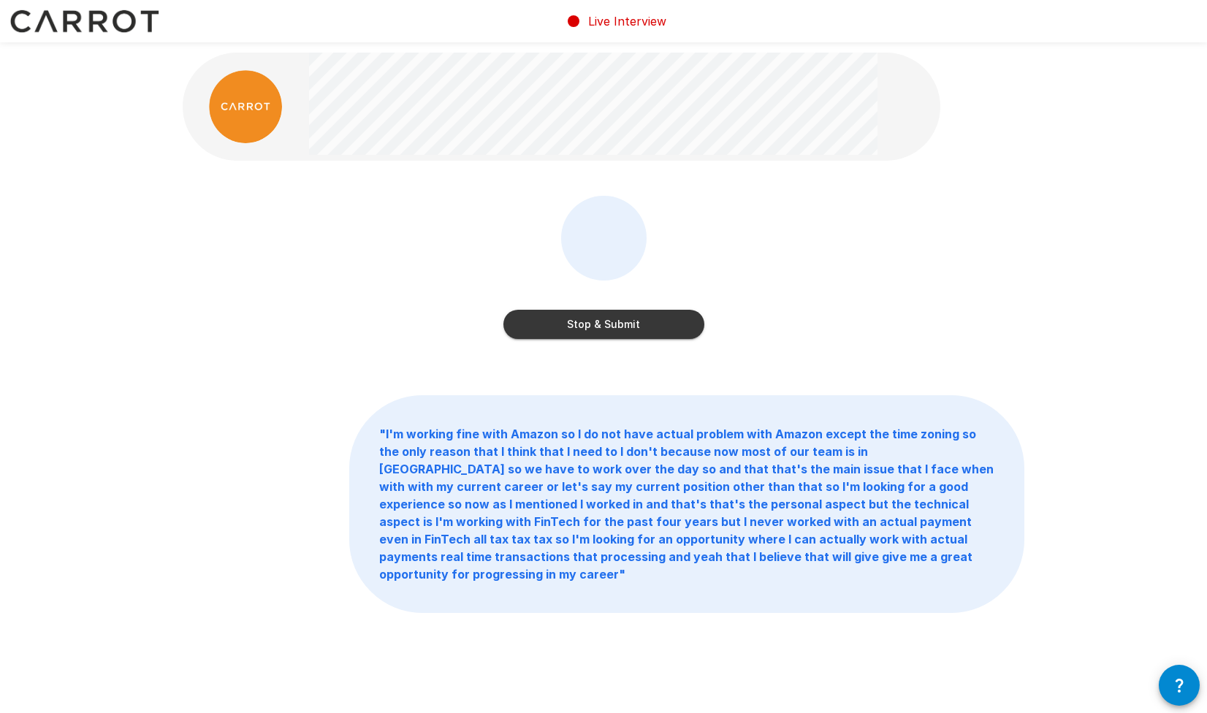
drag, startPoint x: 568, startPoint y: 314, endPoint x: 579, endPoint y: 314, distance: 11.0
click at [567, 314] on button "Stop & Submit" at bounding box center [603, 324] width 201 height 29
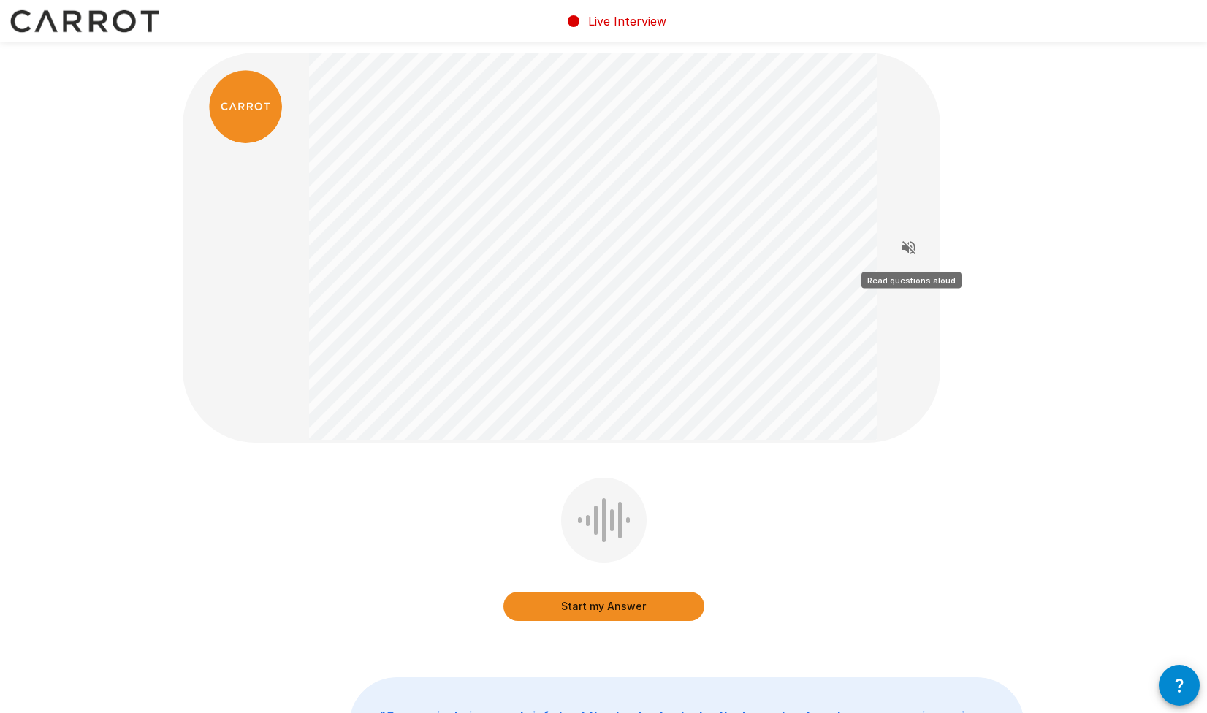
click at [908, 253] on icon "Read questions aloud" at bounding box center [909, 248] width 18 height 18
click at [575, 603] on button "Start my Answer" at bounding box center [603, 606] width 201 height 29
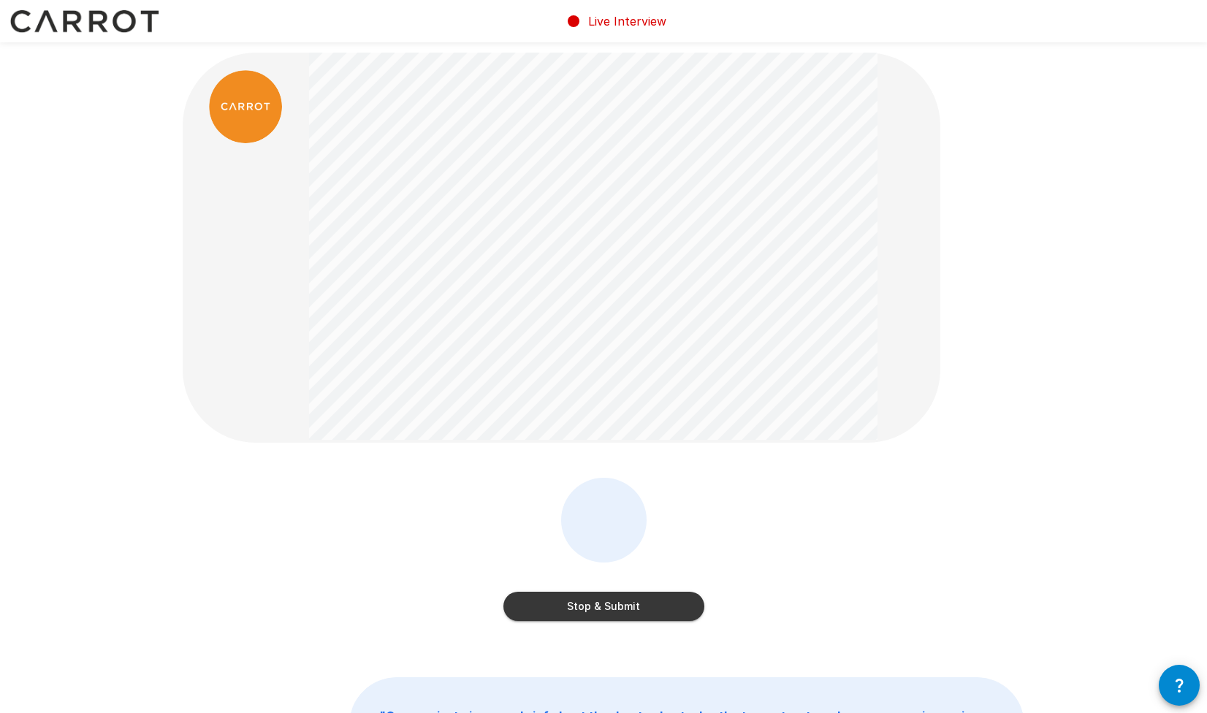
click at [630, 602] on button "Stop & Submit" at bounding box center [603, 606] width 201 height 29
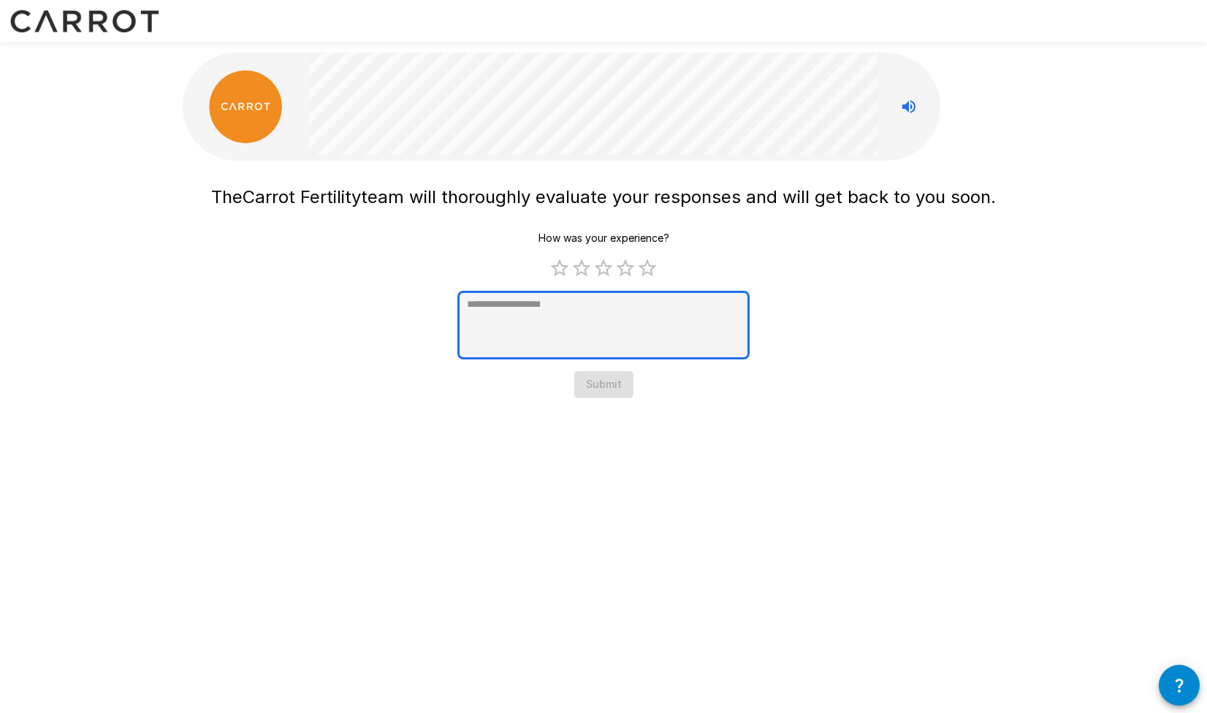
click at [584, 305] on textarea at bounding box center [603, 325] width 292 height 69
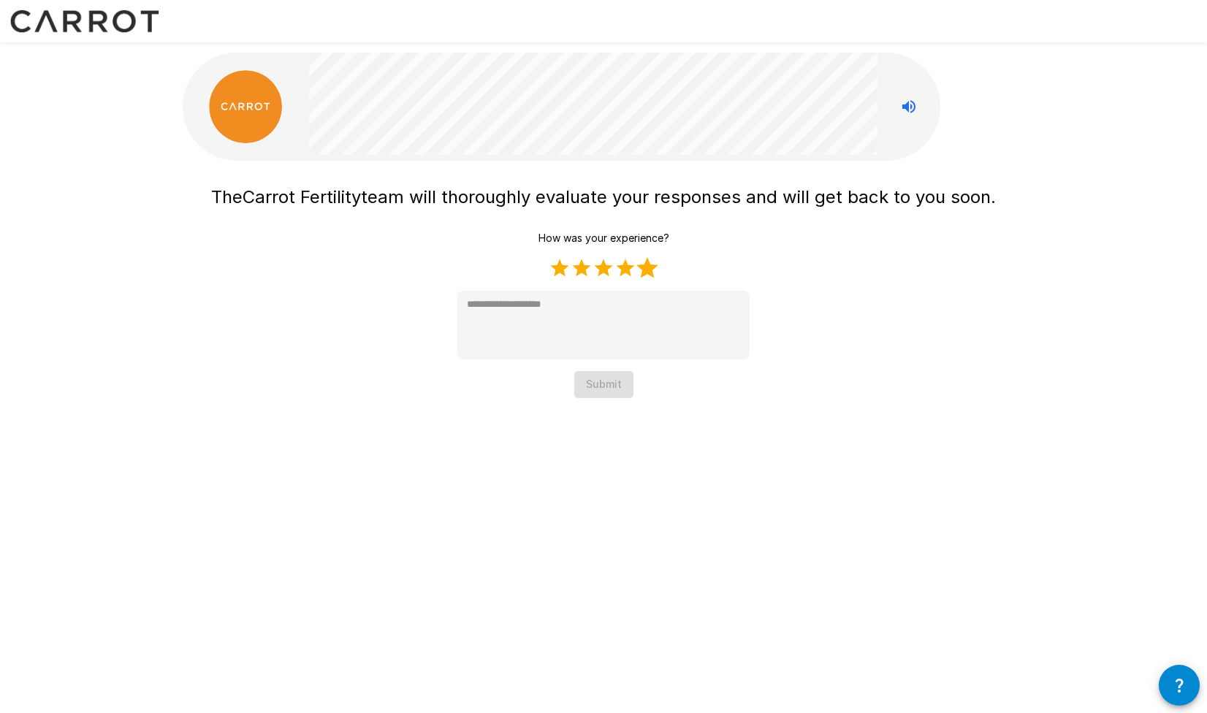
click at [646, 268] on label "5 Stars" at bounding box center [647, 268] width 22 height 22
type textarea "*"
click at [600, 376] on button "Submit" at bounding box center [603, 384] width 59 height 27
